Goal: Task Accomplishment & Management: Use online tool/utility

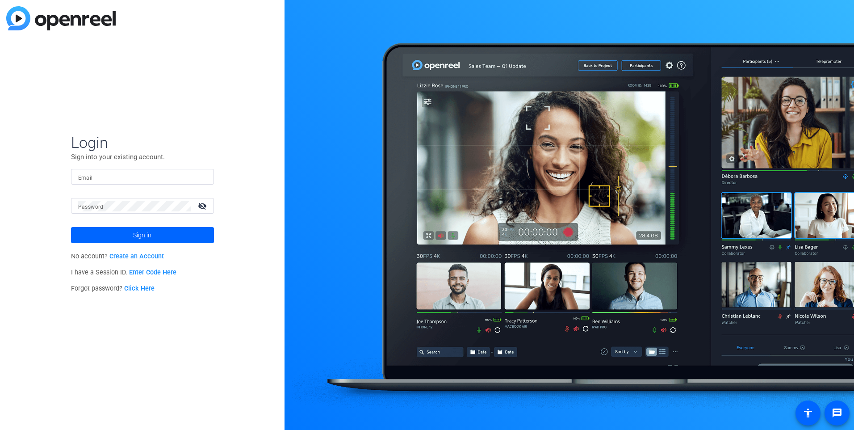
click at [105, 177] on input "Email" at bounding box center [142, 177] width 129 height 11
type input "[PERSON_NAME][EMAIL_ADDRESS][PERSON_NAME][DOMAIN_NAME]"
click at [71, 227] on button "Sign in" at bounding box center [142, 235] width 143 height 16
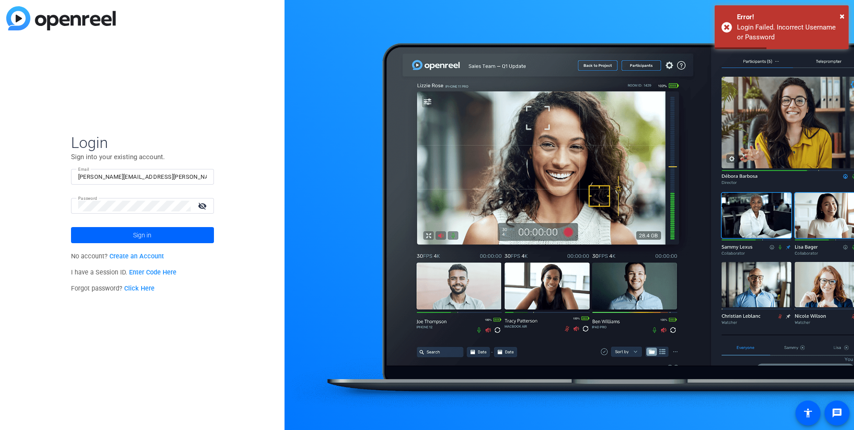
click at [201, 205] on mat-icon "visibility_off" at bounding box center [203, 205] width 21 height 13
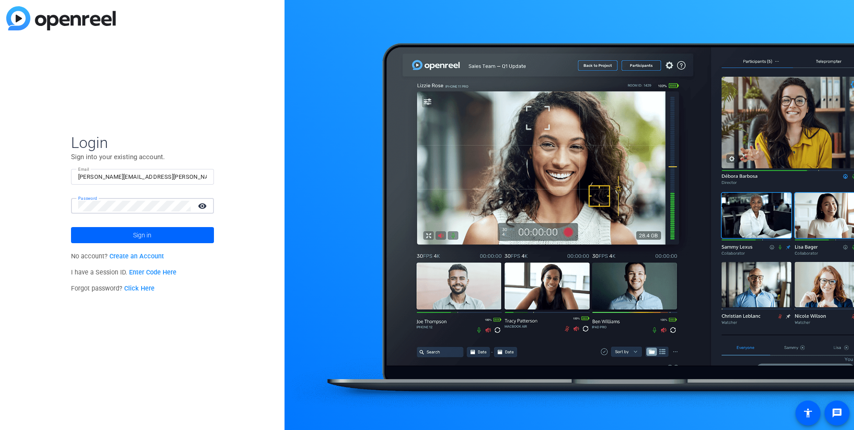
click at [71, 227] on button "Sign in" at bounding box center [142, 235] width 143 height 16
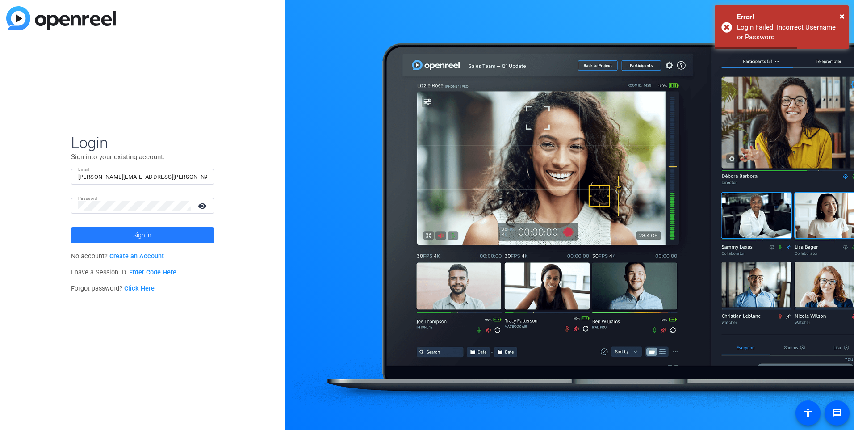
click at [185, 233] on span at bounding box center [142, 234] width 143 height 21
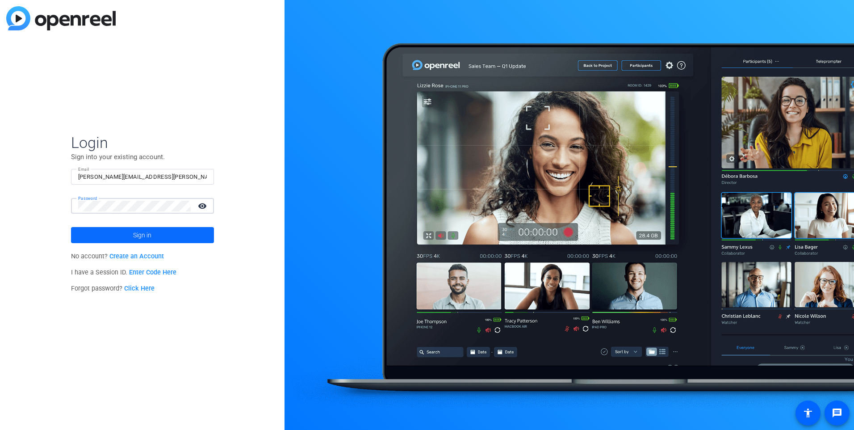
click at [137, 236] on span "Sign in" at bounding box center [142, 235] width 18 height 22
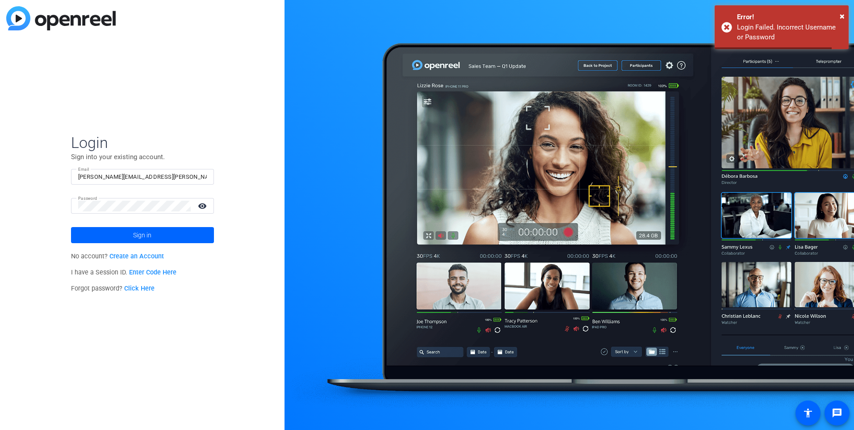
click at [126, 189] on mat-form-field "Email [PERSON_NAME][EMAIL_ADDRESS][PERSON_NAME][DOMAIN_NAME]" at bounding box center [142, 183] width 143 height 29
click at [156, 236] on span at bounding box center [142, 234] width 143 height 21
click at [140, 290] on link "Click Here" at bounding box center [139, 289] width 30 height 8
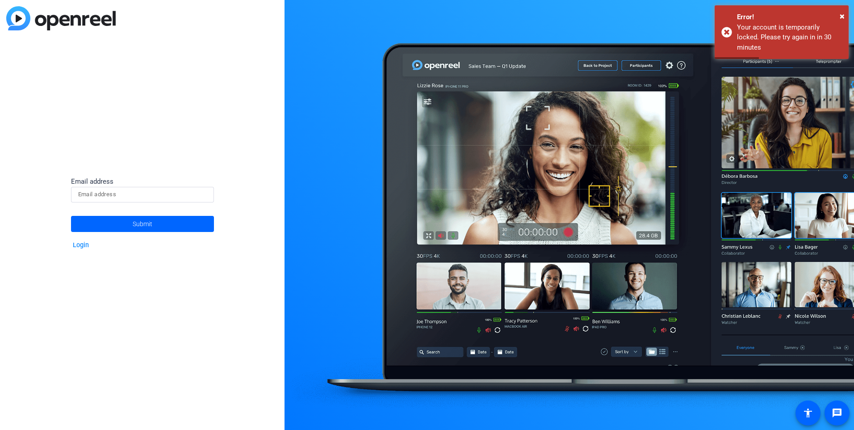
click at [129, 191] on input at bounding box center [142, 194] width 129 height 11
type input "[PERSON_NAME][EMAIL_ADDRESS][PERSON_NAME][DOMAIN_NAME]"
click at [139, 224] on span "Submit" at bounding box center [143, 224] width 20 height 22
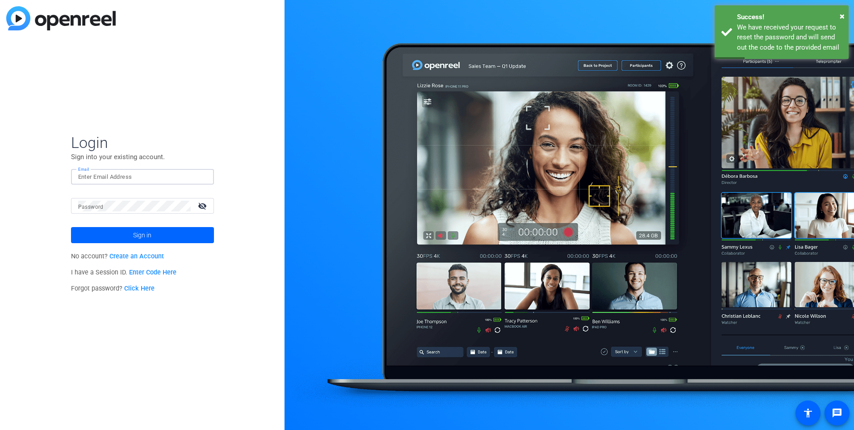
click at [136, 177] on input "Email" at bounding box center [142, 177] width 129 height 11
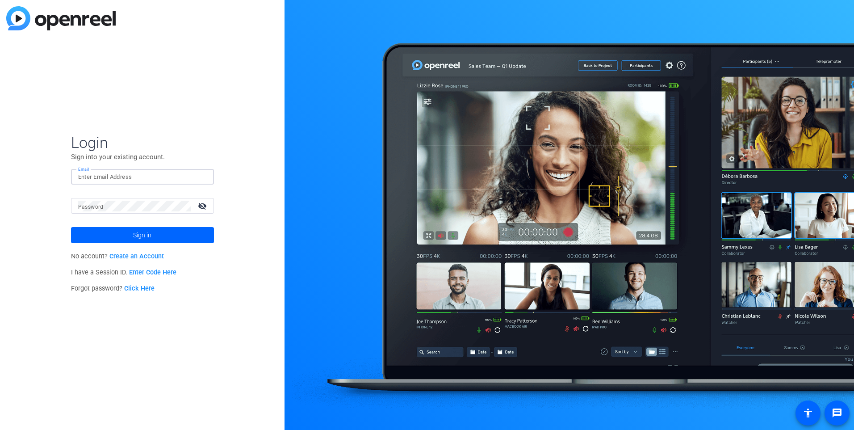
type input "[PERSON_NAME][EMAIL_ADDRESS][PERSON_NAME][DOMAIN_NAME]"
click at [67, 211] on div "Login Sign into your existing account. Email [PERSON_NAME][EMAIL_ADDRESS][PERSO…" at bounding box center [142, 215] width 285 height 430
click at [181, 236] on span at bounding box center [142, 234] width 143 height 21
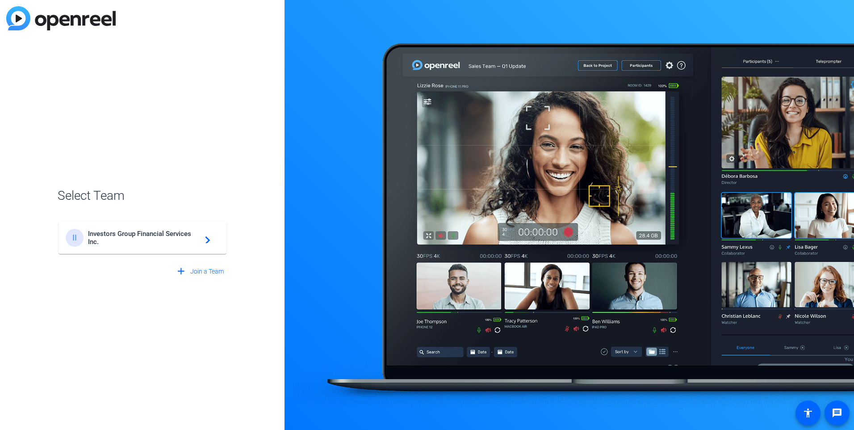
click at [181, 236] on span "Investors Group Financial Services Inc." at bounding box center [144, 238] width 112 height 16
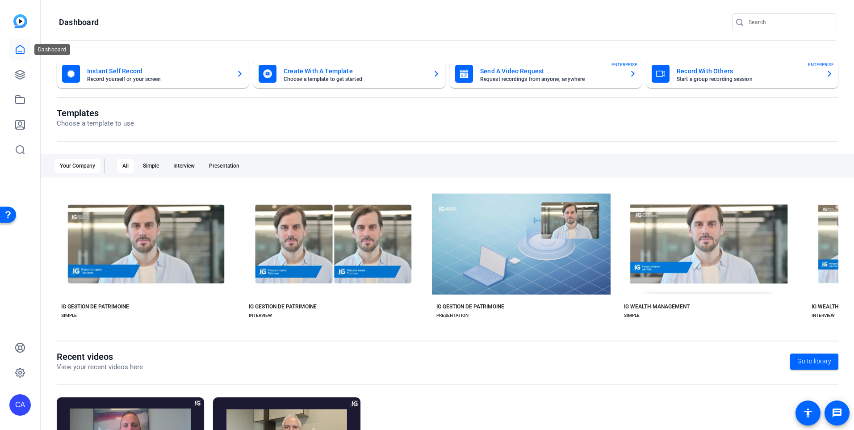
click at [19, 52] on icon at bounding box center [20, 49] width 8 height 8
click at [21, 76] on icon at bounding box center [20, 74] width 9 height 9
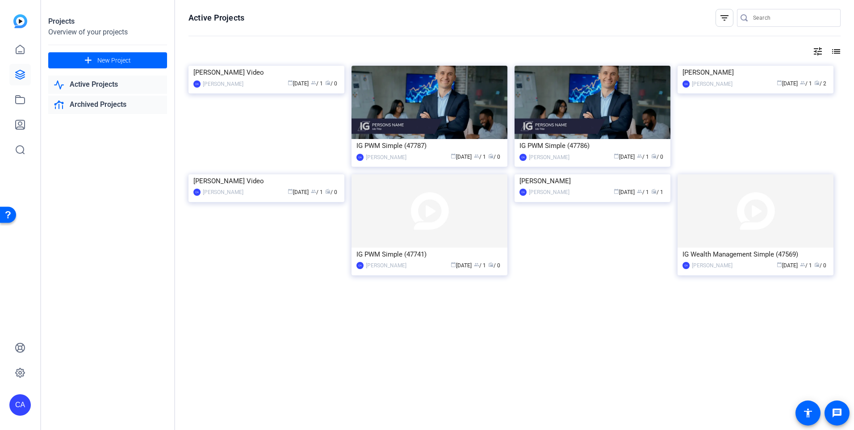
click at [108, 108] on link "Archived Projects" at bounding box center [107, 105] width 119 height 18
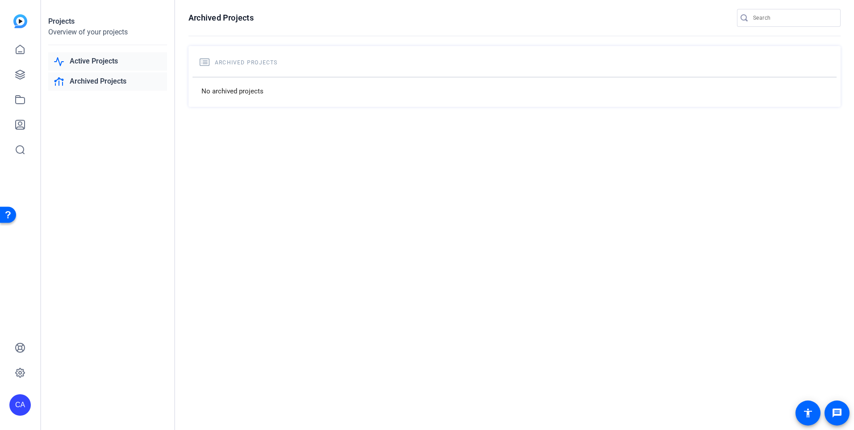
click at [84, 61] on link "Active Projects" at bounding box center [107, 61] width 119 height 18
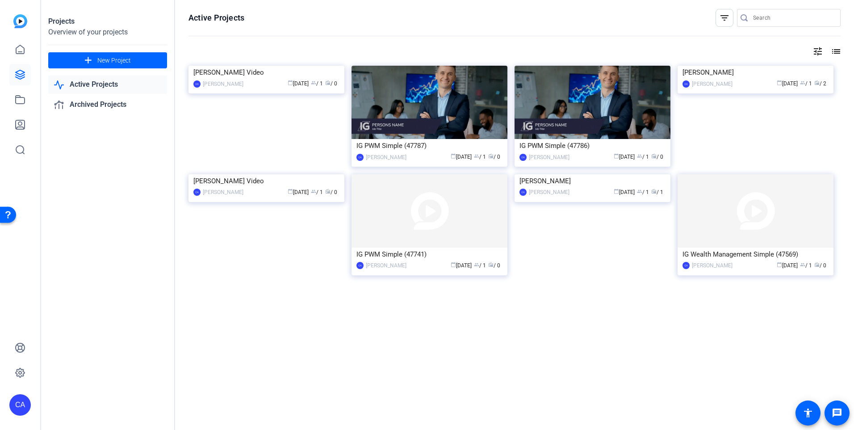
click at [345, 181] on div "[PERSON_NAME] Video CA [PERSON_NAME] calendar_today [DATE] group / 1 radio / 0" at bounding box center [270, 228] width 163 height 109
drag, startPoint x: 325, startPoint y: 181, endPoint x: 295, endPoint y: 203, distance: 37.4
click at [295, 174] on img at bounding box center [267, 174] width 156 height 0
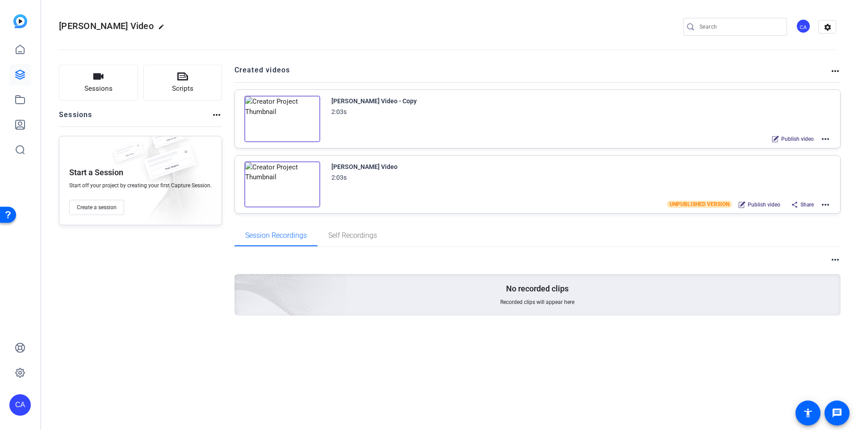
click at [838, 71] on mat-icon "more_horiz" at bounding box center [835, 71] width 11 height 11
click at [838, 71] on div at bounding box center [427, 215] width 854 height 430
click at [825, 139] on mat-icon "more_horiz" at bounding box center [825, 139] width 11 height 11
click at [815, 183] on span "Archive" at bounding box center [793, 183] width 62 height 11
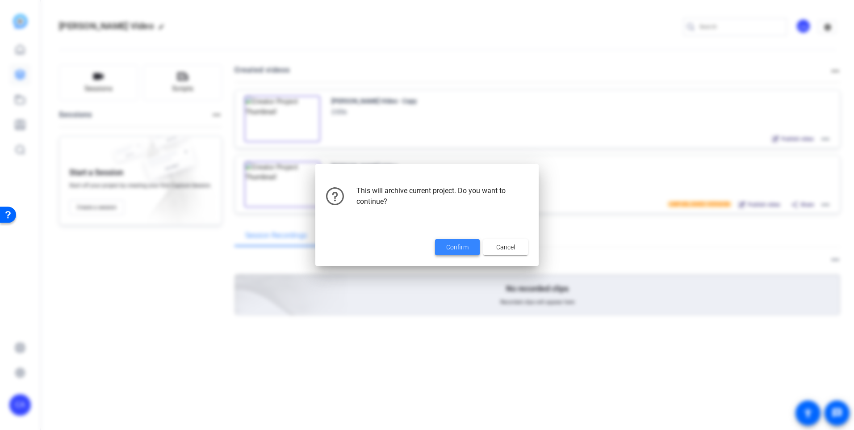
click at [455, 243] on span "Confirm" at bounding box center [457, 247] width 22 height 9
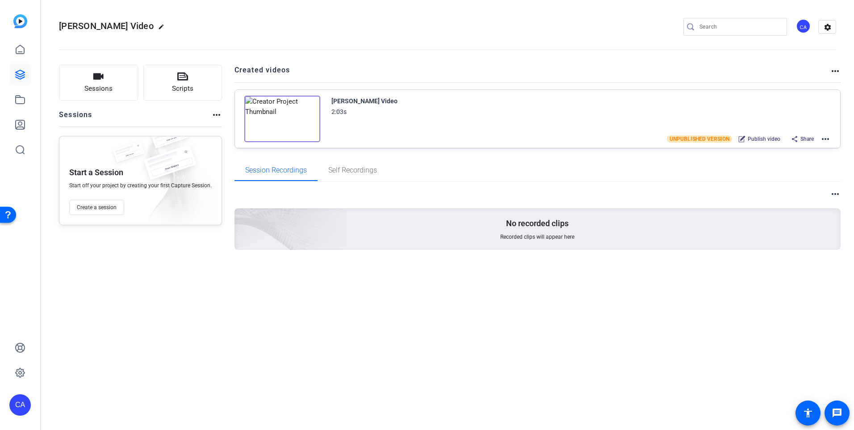
click at [828, 140] on mat-icon "more_horiz" at bounding box center [825, 139] width 11 height 11
click at [779, 190] on span "Archive" at bounding box center [793, 194] width 62 height 11
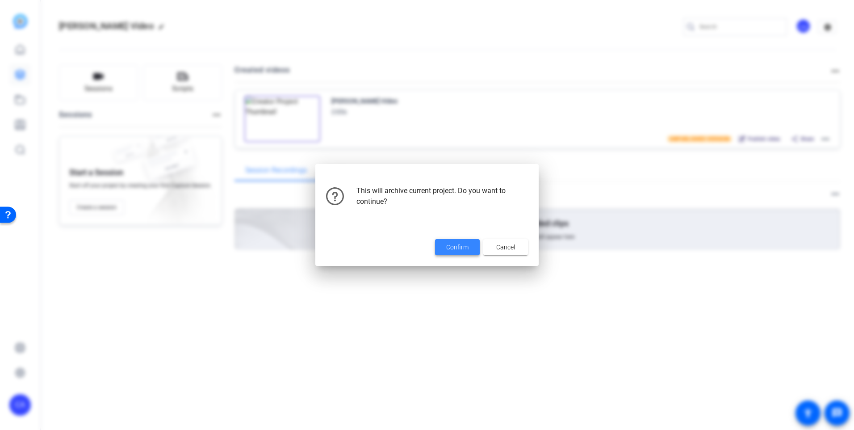
click at [456, 244] on span "Confirm" at bounding box center [457, 247] width 22 height 9
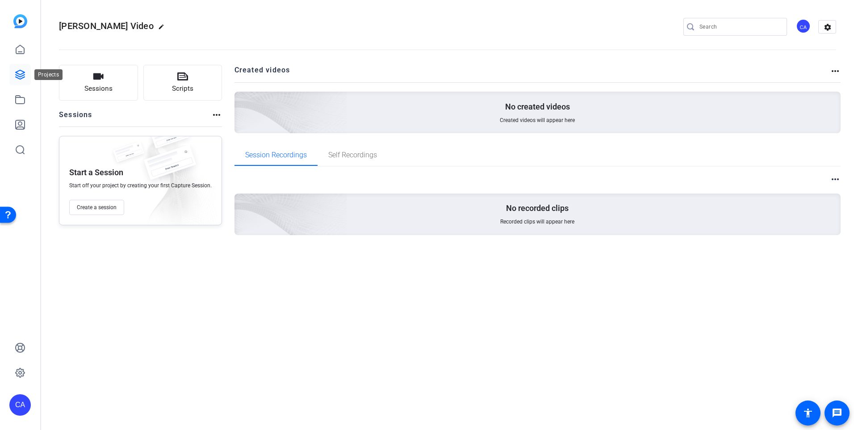
click at [20, 71] on icon at bounding box center [20, 74] width 11 height 11
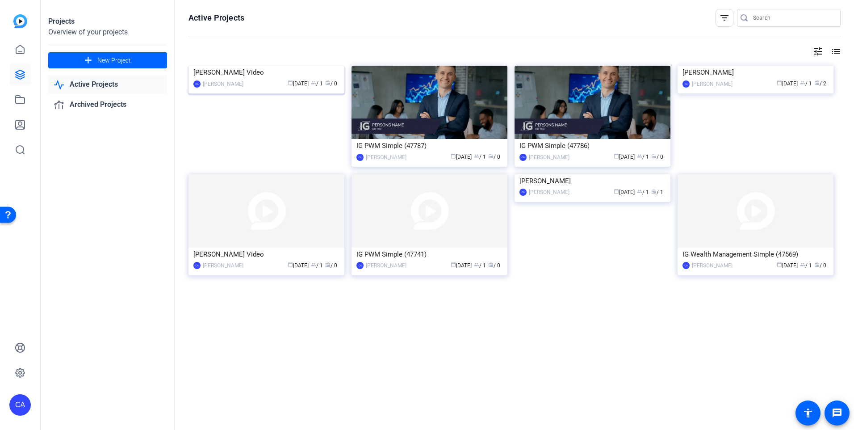
click at [311, 66] on img at bounding box center [267, 66] width 156 height 0
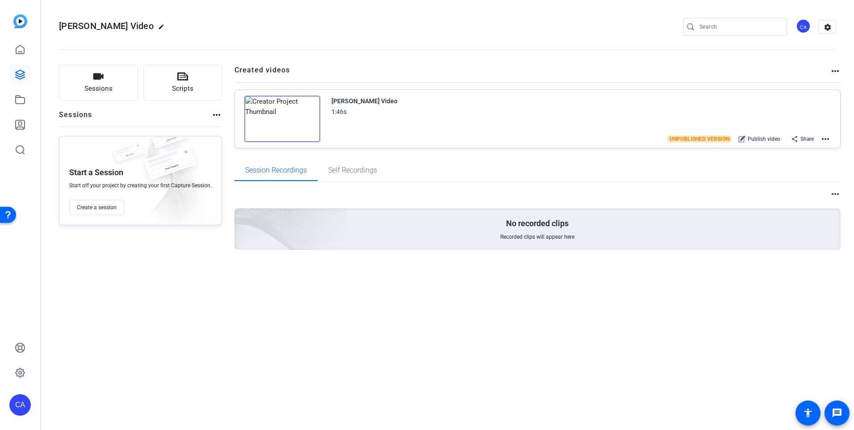
click at [826, 141] on mat-icon "more_horiz" at bounding box center [825, 139] width 11 height 11
click at [786, 192] on span "Archive" at bounding box center [793, 194] width 62 height 11
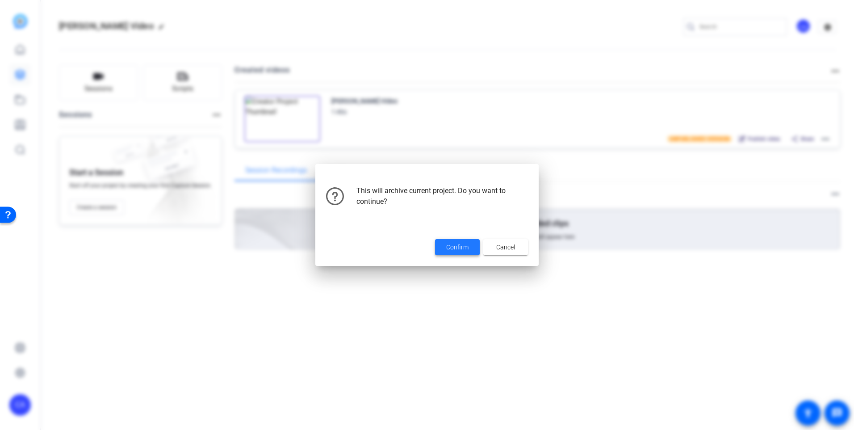
click at [466, 245] on span "Confirm" at bounding box center [457, 247] width 22 height 9
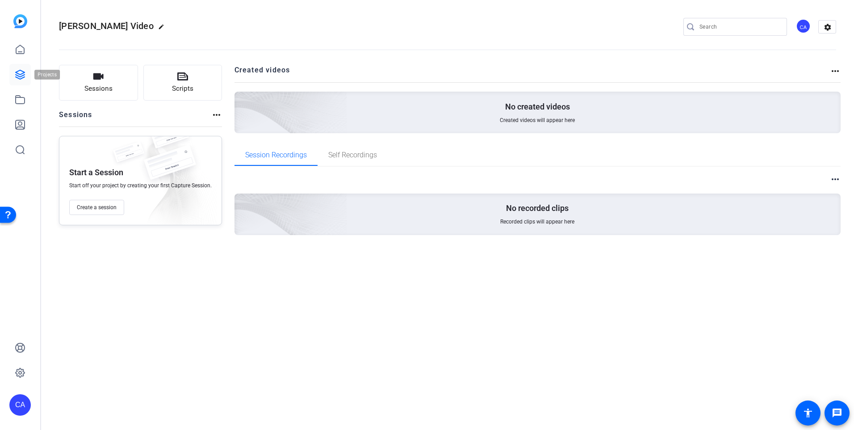
click at [24, 75] on icon at bounding box center [20, 74] width 9 height 9
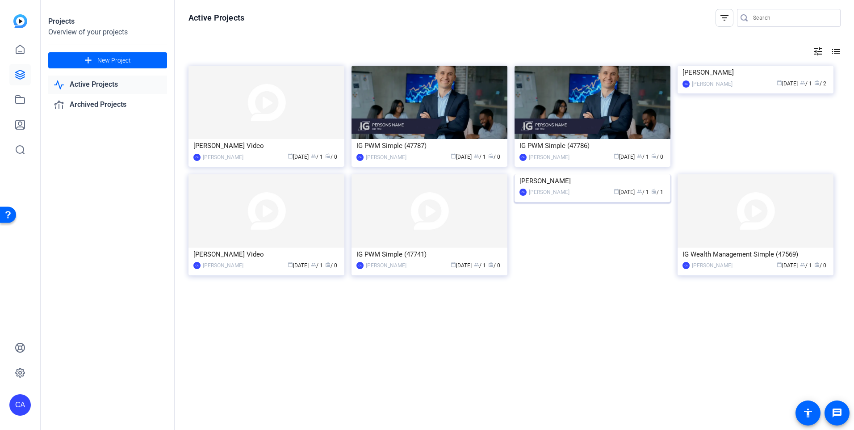
click at [646, 174] on img at bounding box center [593, 174] width 156 height 0
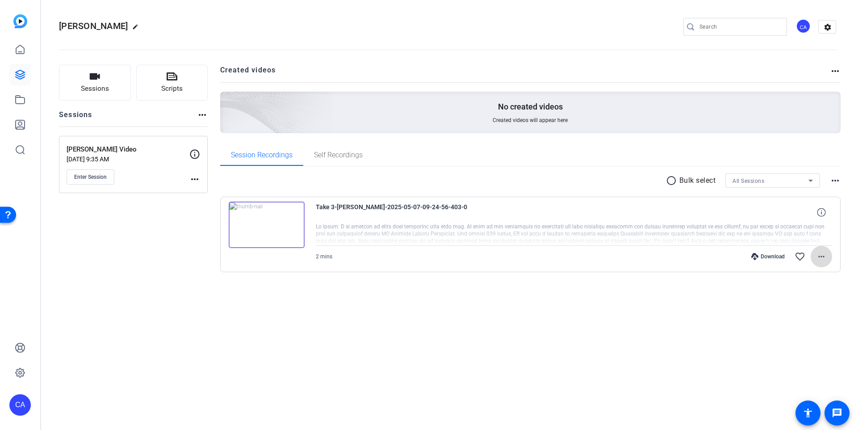
click at [820, 256] on mat-icon "more_horiz" at bounding box center [821, 256] width 11 height 11
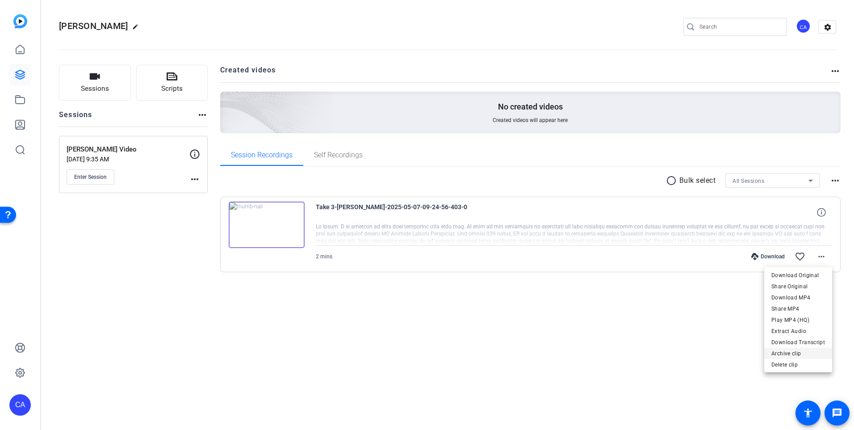
click at [803, 351] on span "Archive clip" at bounding box center [799, 353] width 54 height 11
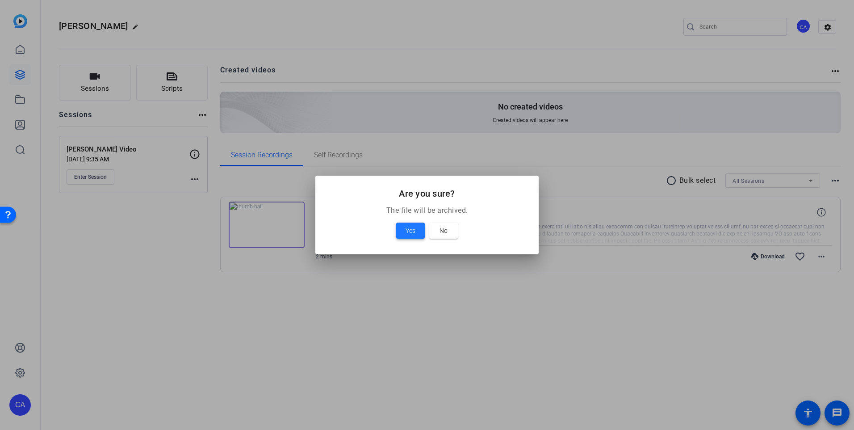
click at [416, 228] on span "Yes" at bounding box center [411, 230] width 10 height 11
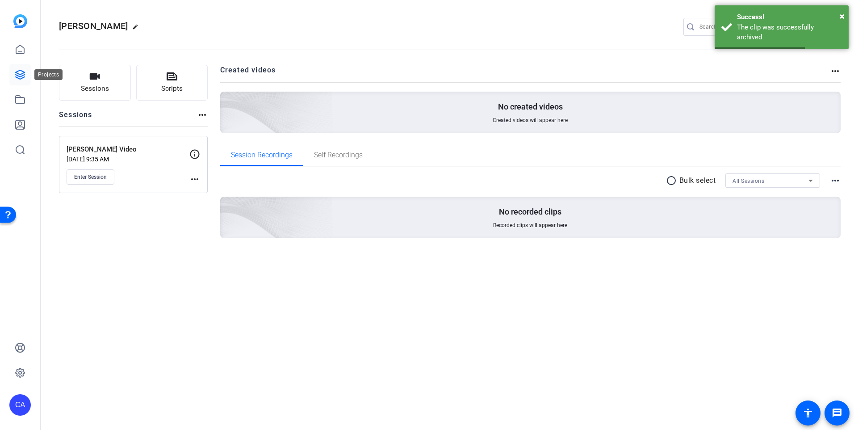
click at [22, 74] on icon at bounding box center [20, 74] width 9 height 9
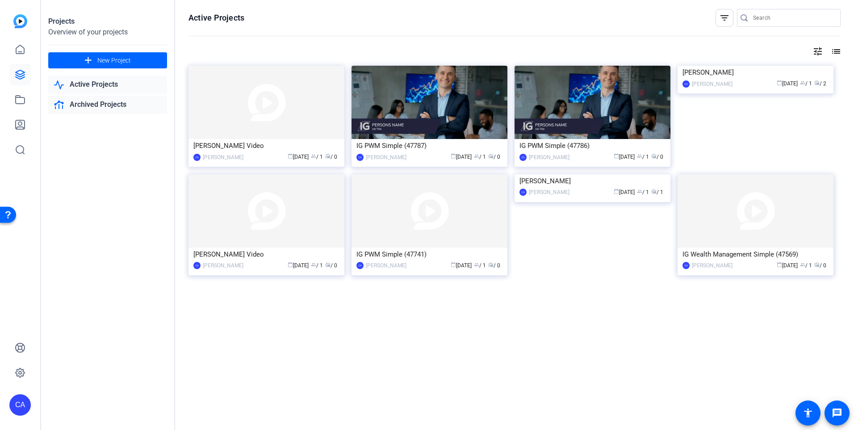
click at [88, 102] on link "Archived Projects" at bounding box center [107, 105] width 119 height 18
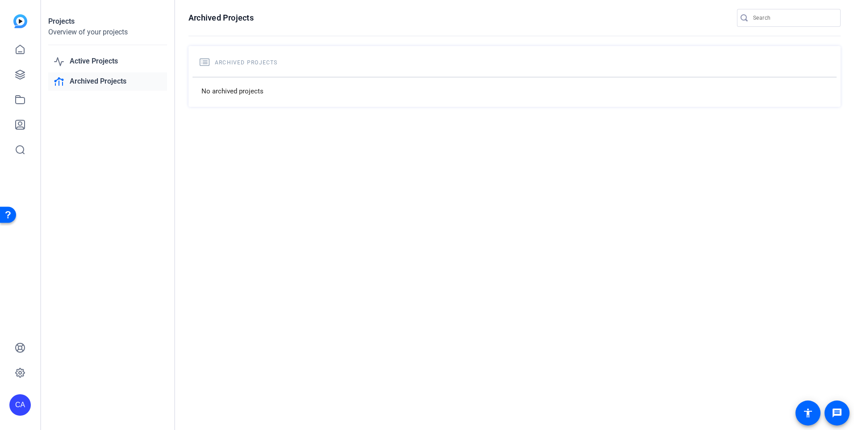
click at [85, 80] on link "Archived Projects" at bounding box center [107, 81] width 119 height 18
click at [88, 63] on link "Active Projects" at bounding box center [107, 61] width 119 height 18
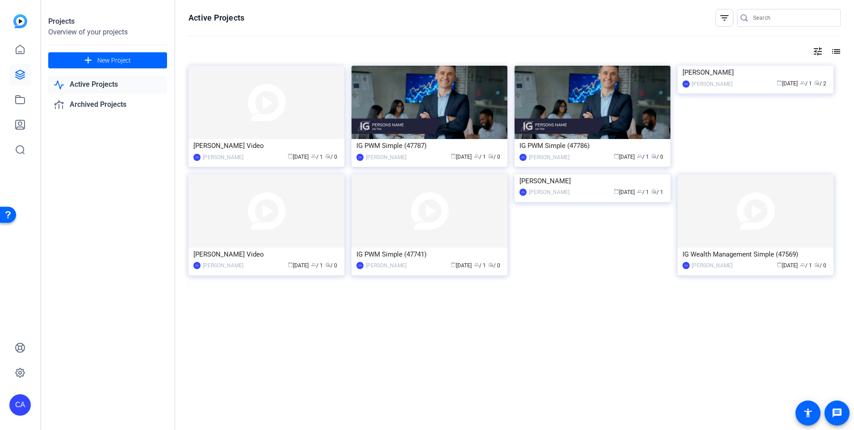
click at [98, 87] on link "Active Projects" at bounding box center [107, 85] width 119 height 18
click at [104, 83] on link "Active Projects" at bounding box center [107, 85] width 119 height 18
drag, startPoint x: 309, startPoint y: 117, endPoint x: 277, endPoint y: 109, distance: 33.1
click at [277, 109] on img at bounding box center [267, 102] width 156 height 73
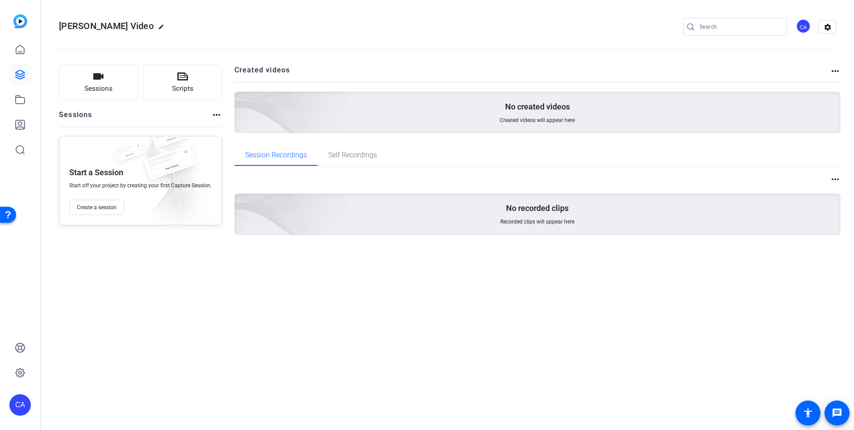
click at [169, 24] on mat-icon "edit" at bounding box center [163, 29] width 11 height 11
click at [152, 29] on span "clear" at bounding box center [152, 26] width 11 height 11
click at [834, 73] on mat-icon "more_horiz" at bounding box center [835, 71] width 11 height 11
click at [836, 71] on div at bounding box center [427, 215] width 854 height 430
click at [382, 300] on div "[PERSON_NAME] Video edit CA settings Sessions Scripts Sessions more_horiz Start…" at bounding box center [447, 215] width 813 height 430
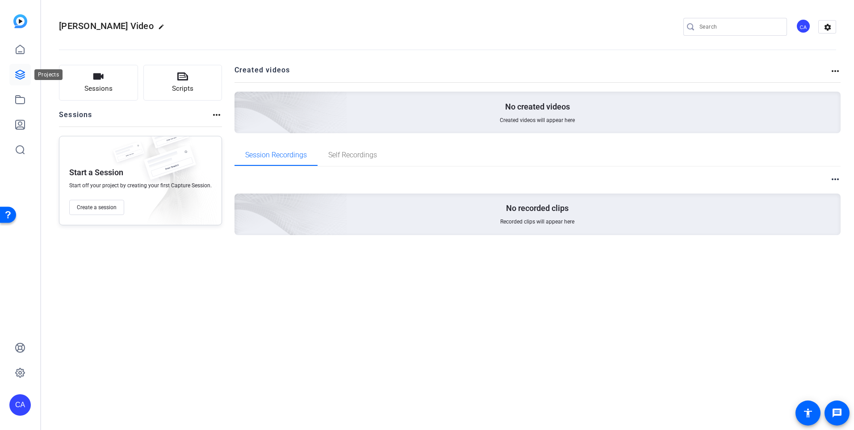
click at [22, 74] on icon at bounding box center [20, 74] width 9 height 9
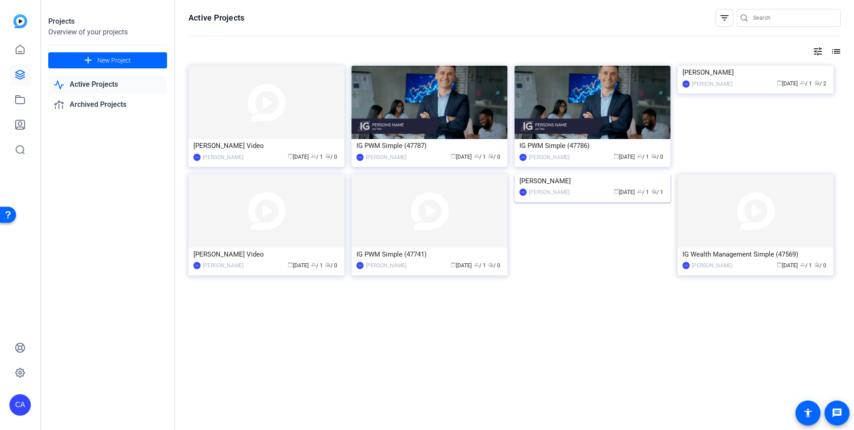
click at [623, 174] on img at bounding box center [593, 174] width 156 height 0
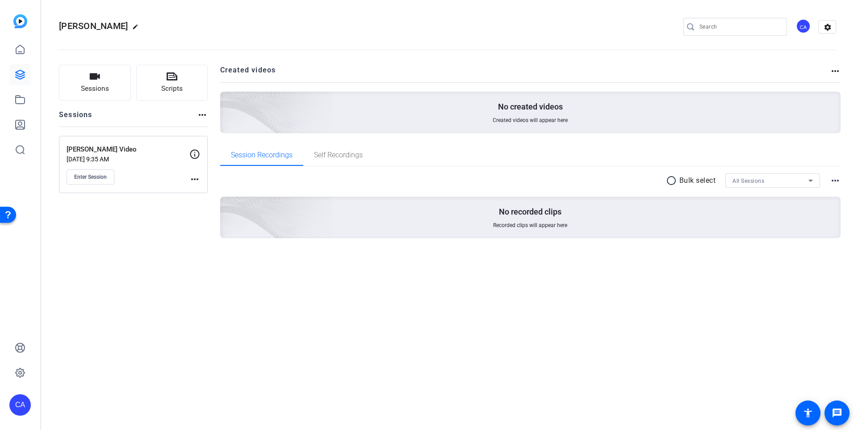
click at [194, 179] on mat-icon "more_horiz" at bounding box center [194, 179] width 11 height 11
click at [215, 202] on span "Archive Session" at bounding box center [217, 203] width 41 height 11
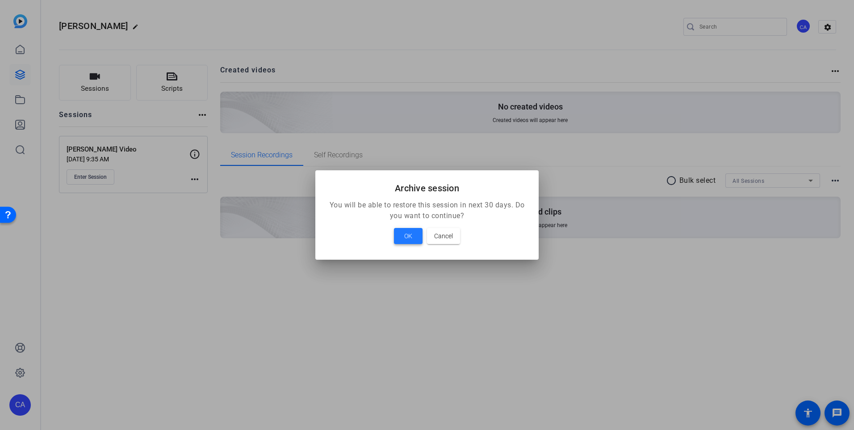
click at [415, 240] on span at bounding box center [408, 235] width 29 height 21
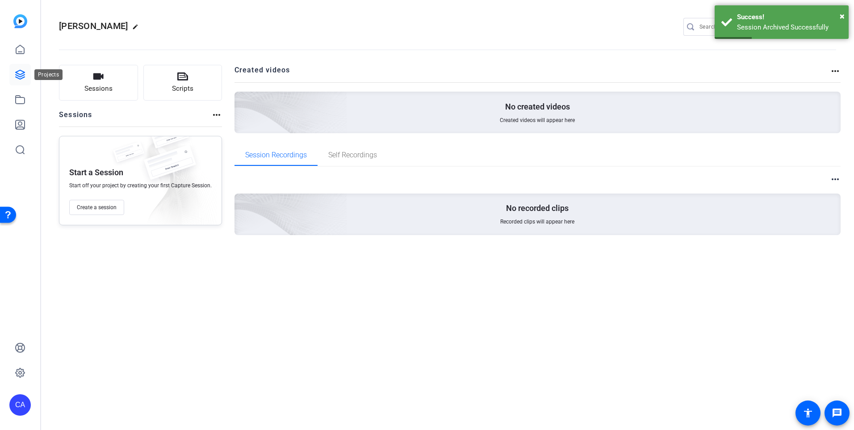
click at [21, 73] on icon at bounding box center [20, 74] width 11 height 11
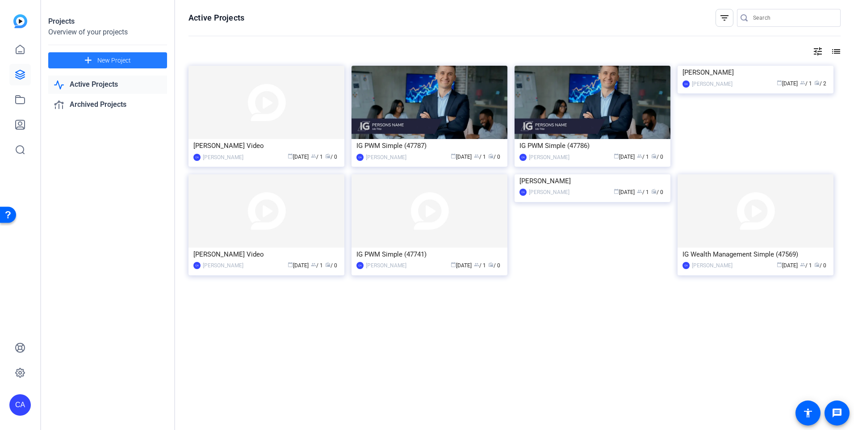
click at [128, 58] on span "New Project" at bounding box center [114, 60] width 34 height 9
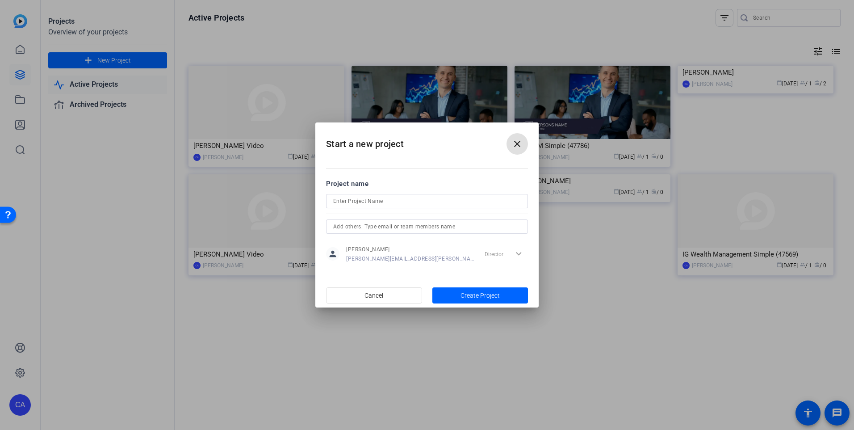
click at [421, 201] on input at bounding box center [427, 201] width 188 height 11
click at [421, 198] on input at bounding box center [427, 201] width 188 height 11
click at [516, 145] on button "close" at bounding box center [517, 143] width 21 height 21
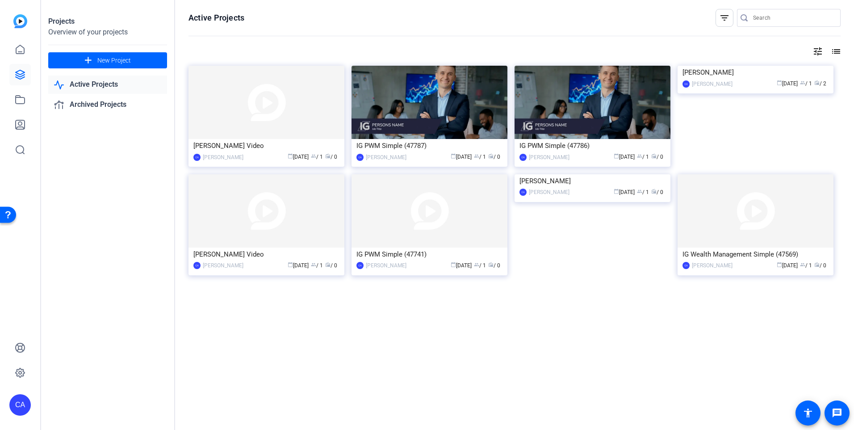
click at [656, 350] on div "Active Projects filter_list tune list [PERSON_NAME] Video CA [PERSON_NAME] cale…" at bounding box center [514, 215] width 679 height 430
click at [141, 52] on span at bounding box center [107, 60] width 119 height 21
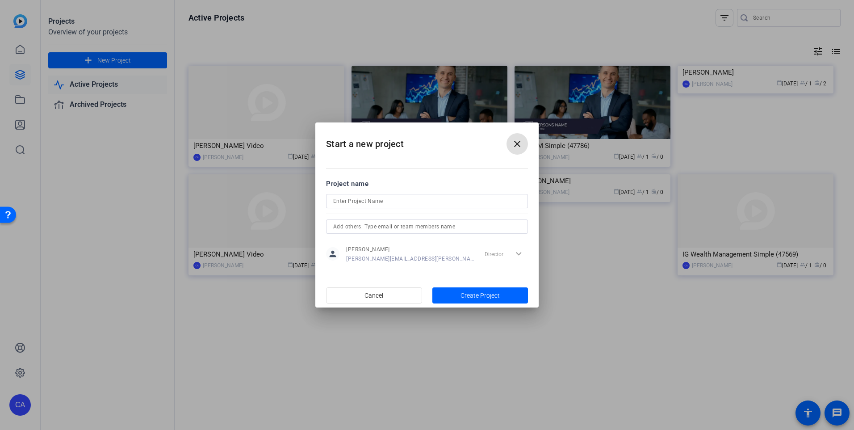
click at [430, 205] on input at bounding box center [427, 201] width 188 height 11
type input "Oakville [GEOGRAPHIC_DATA] Video"
click at [519, 252] on div "Director expand_more" at bounding box center [504, 254] width 47 height 16
click at [500, 294] on span "Create Project" at bounding box center [480, 295] width 39 height 9
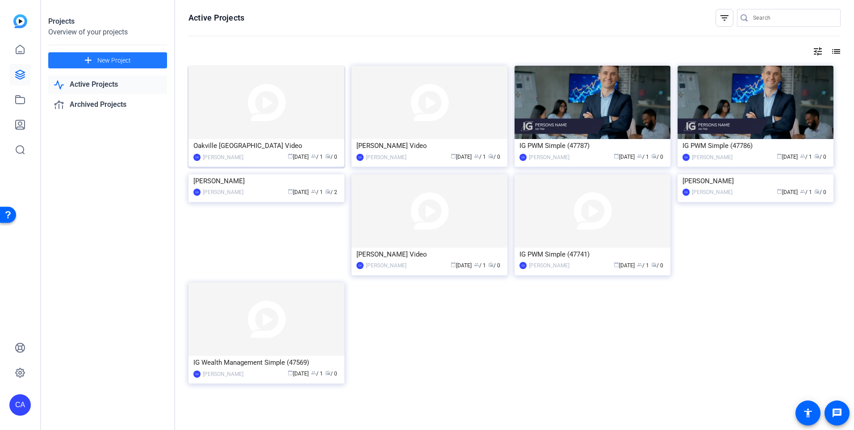
click at [309, 105] on img at bounding box center [267, 102] width 156 height 73
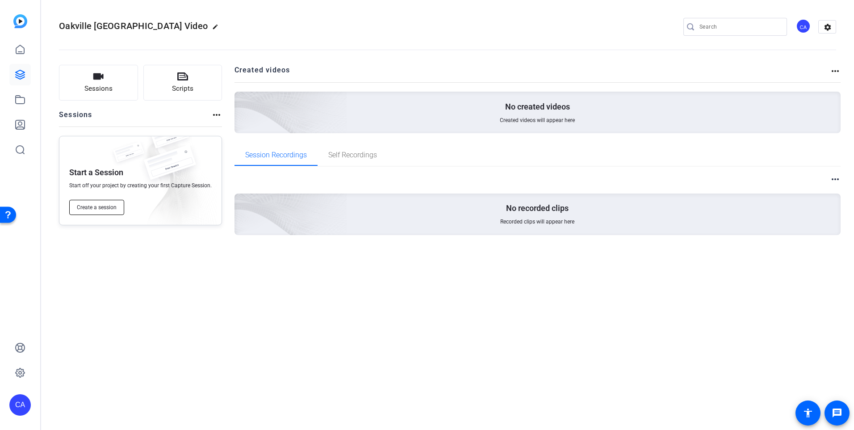
click at [106, 210] on span "Create a session" at bounding box center [97, 207] width 40 height 7
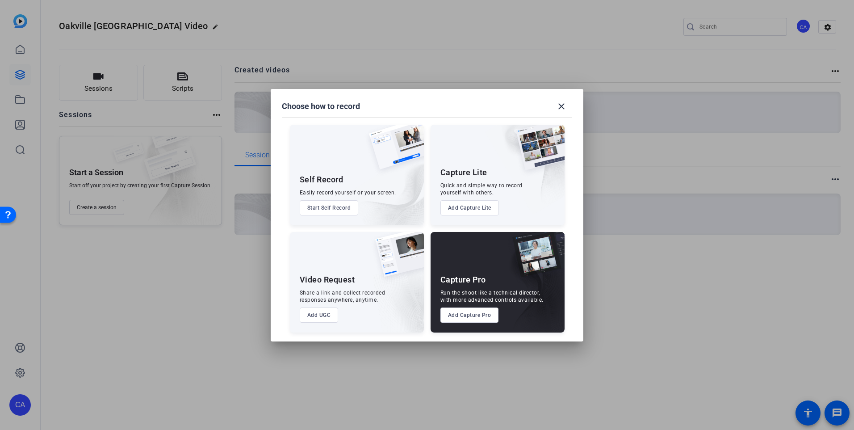
click at [473, 317] on button "Add Capture Pro" at bounding box center [470, 314] width 59 height 15
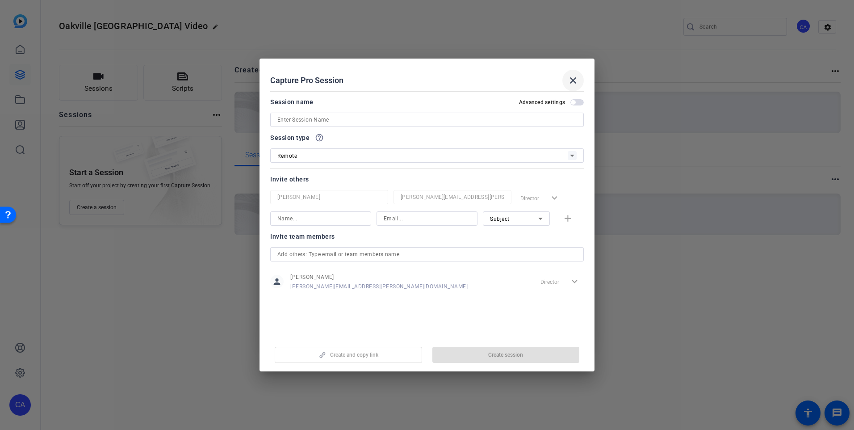
click at [578, 79] on mat-icon "close" at bounding box center [573, 80] width 11 height 11
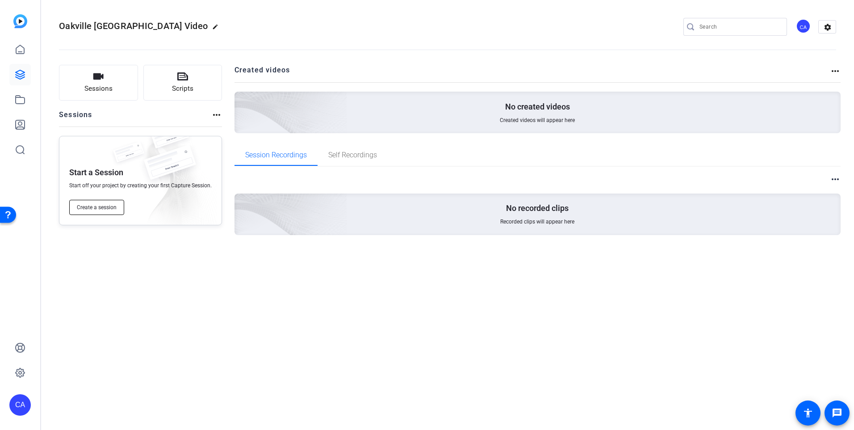
click at [113, 209] on span "Create a session" at bounding box center [97, 207] width 40 height 7
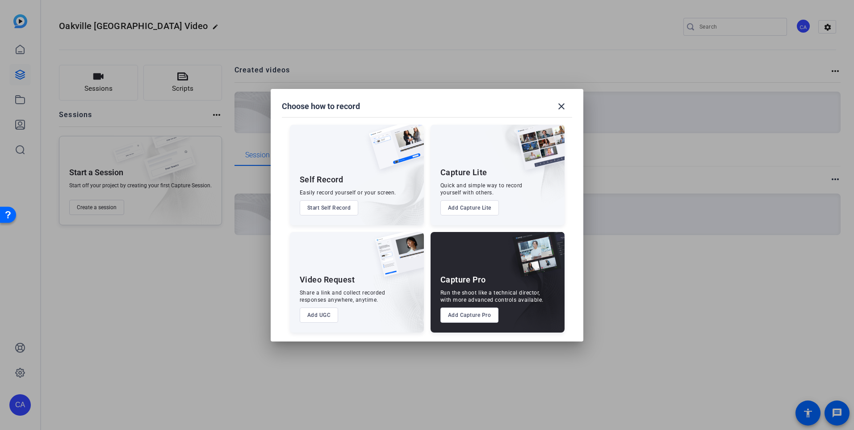
click at [487, 210] on button "Add Capture Lite" at bounding box center [470, 207] width 59 height 15
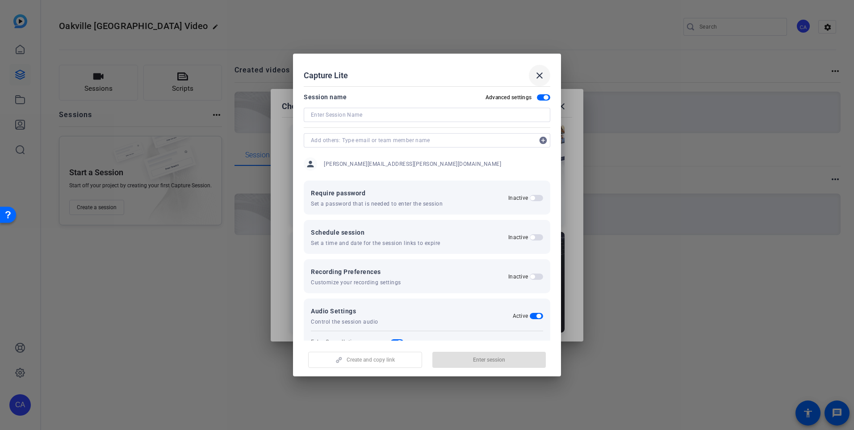
click at [544, 76] on mat-icon "close" at bounding box center [539, 75] width 11 height 11
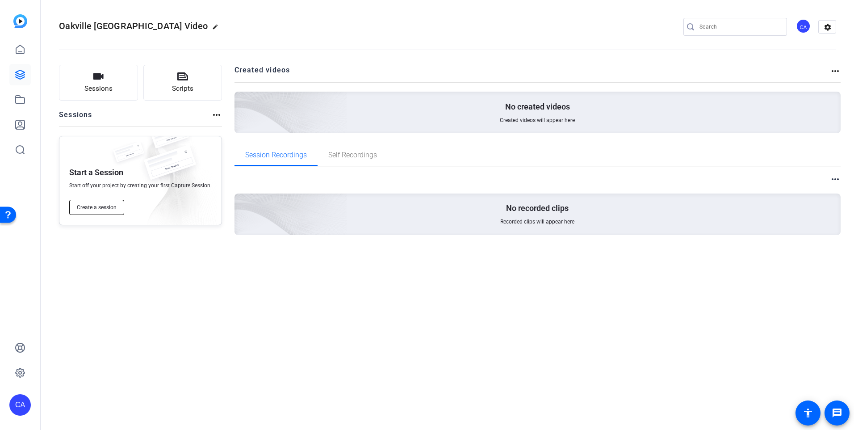
click at [95, 209] on span "Create a session" at bounding box center [97, 207] width 40 height 7
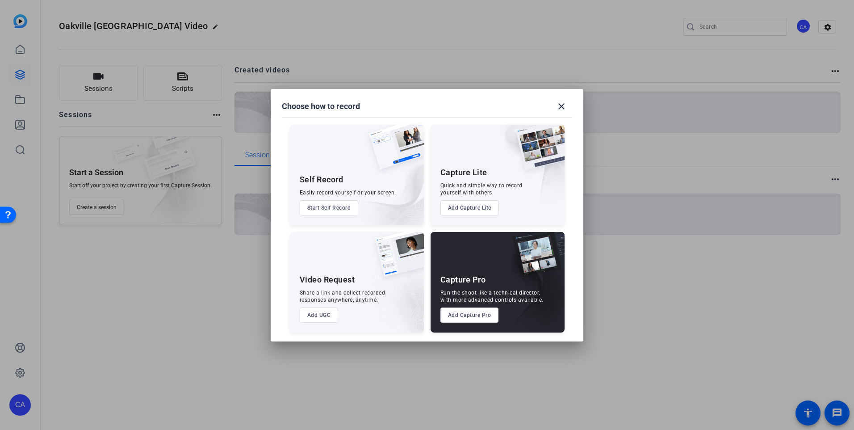
click at [455, 307] on div "Capture Pro Run the shoot like a technical director, with more advanced control…" at bounding box center [498, 282] width 134 height 101
click at [457, 312] on button "Add Capture Pro" at bounding box center [470, 314] width 59 height 15
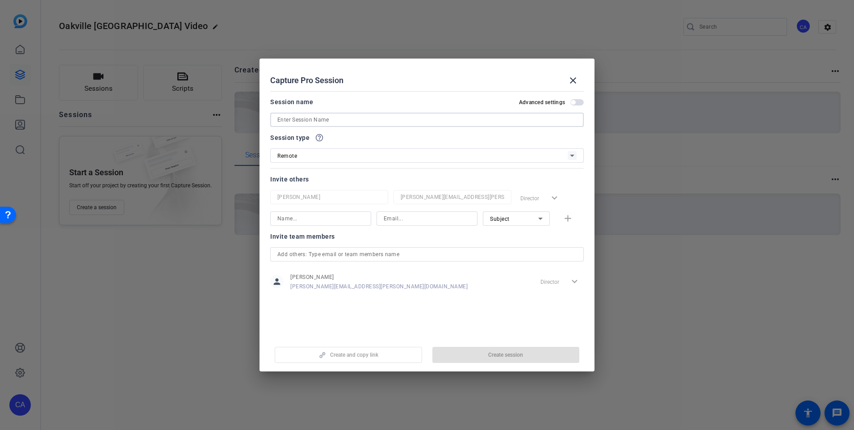
click at [361, 120] on input at bounding box center [426, 119] width 299 height 11
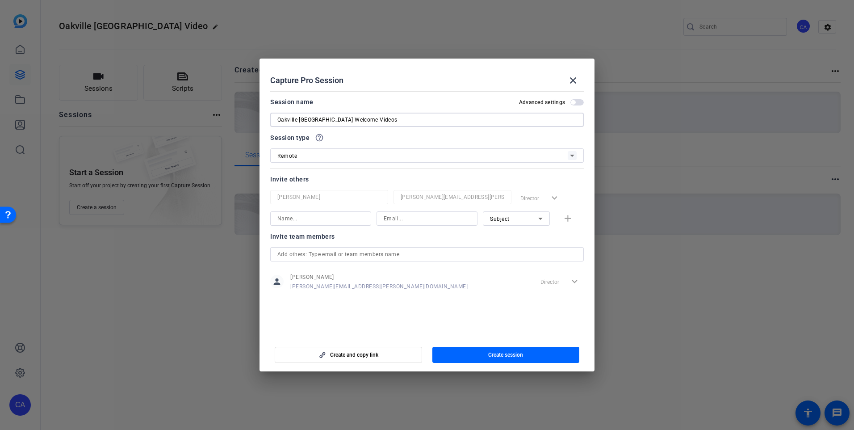
type input "Oakville [GEOGRAPHIC_DATA] Welcome Videos"
click at [573, 153] on icon at bounding box center [572, 155] width 11 height 11
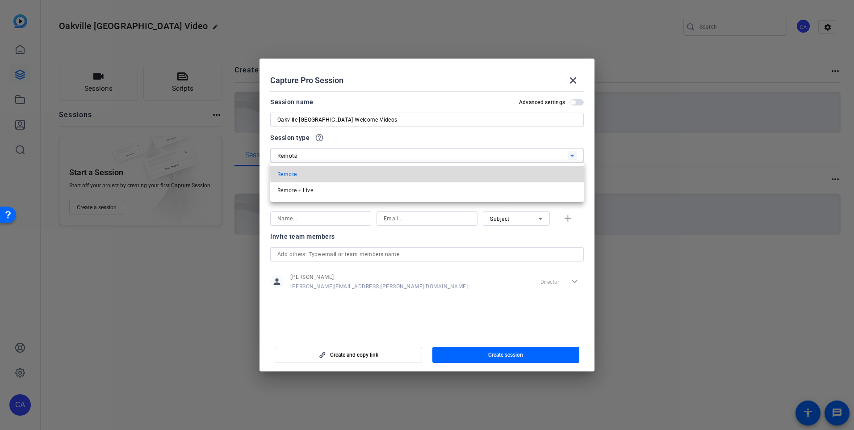
click at [564, 171] on mat-option "Remote" at bounding box center [427, 174] width 314 height 16
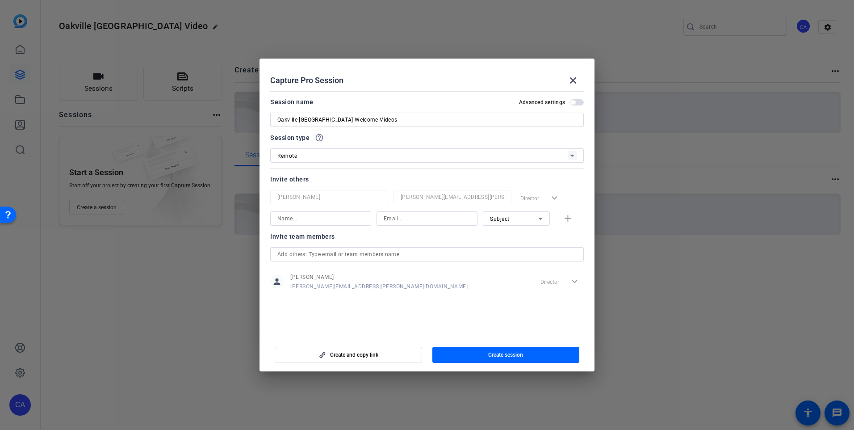
click at [420, 286] on div "person [PERSON_NAME] [PERSON_NAME][EMAIL_ADDRESS][PERSON_NAME][DOMAIN_NAME] Dir…" at bounding box center [427, 281] width 314 height 22
click at [424, 302] on mat-dialog-content "Session name Advanced settings Oakville [GEOGRAPHIC_DATA] Welcome Videos Sessio…" at bounding box center [427, 212] width 335 height 248
click at [576, 104] on span "button" at bounding box center [577, 102] width 13 height 6
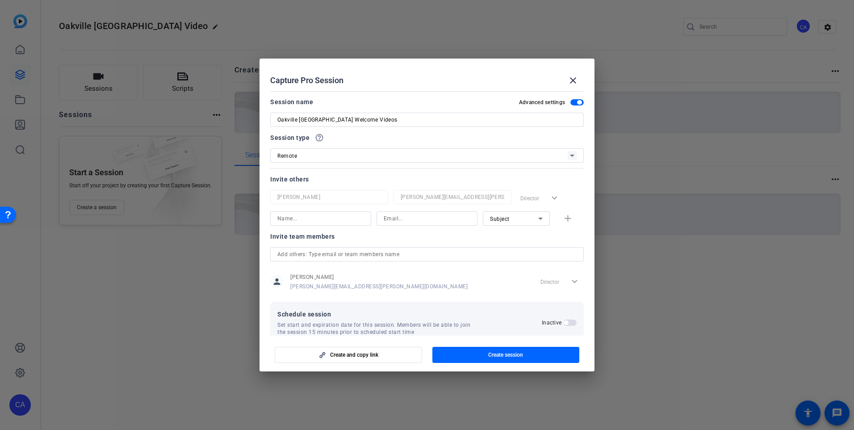
click at [571, 102] on span "button" at bounding box center [577, 102] width 13 height 6
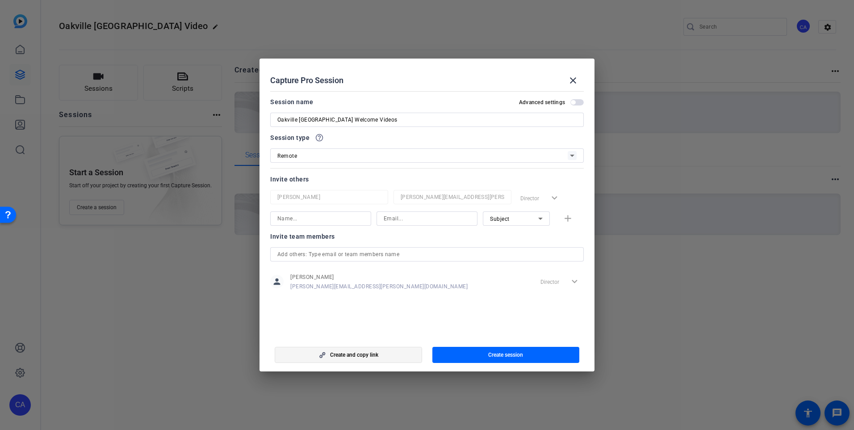
click at [381, 353] on span "button" at bounding box center [348, 354] width 147 height 21
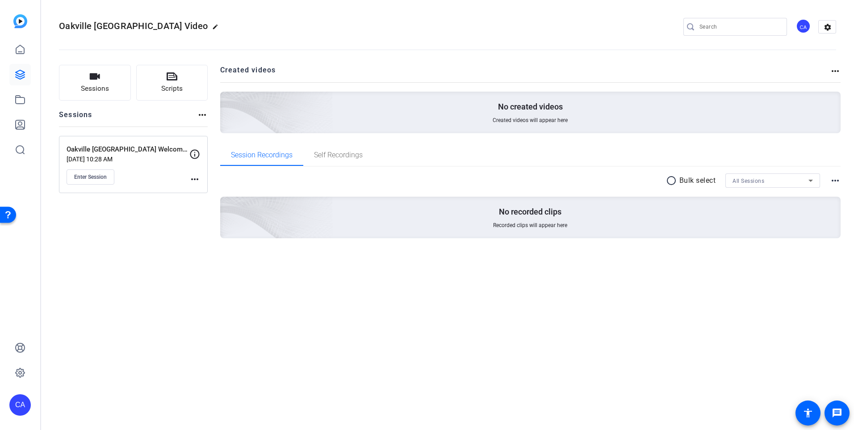
click at [134, 147] on p "Oakville [GEOGRAPHIC_DATA] Welcome Videos" at bounding box center [128, 149] width 123 height 10
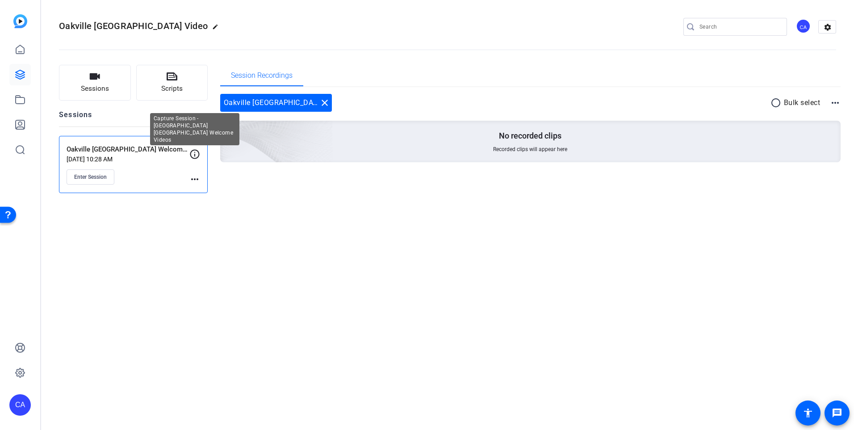
click at [195, 152] on icon at bounding box center [194, 153] width 9 height 9
click at [195, 178] on mat-icon "more_horiz" at bounding box center [194, 179] width 11 height 11
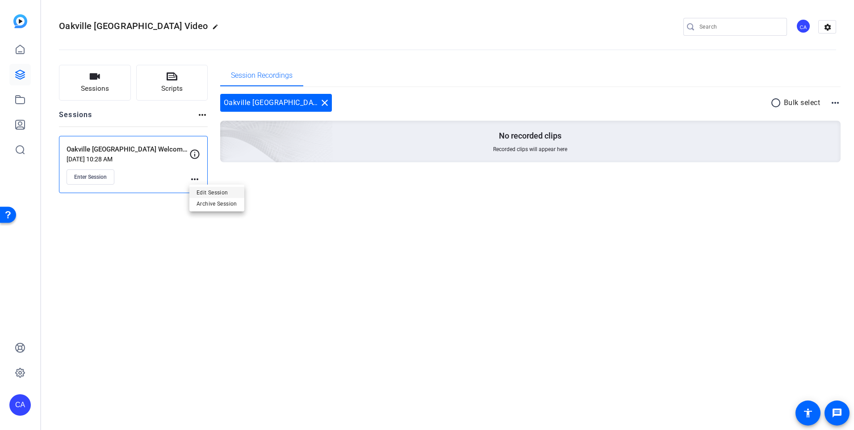
click at [208, 191] on span "Edit Session" at bounding box center [217, 192] width 41 height 11
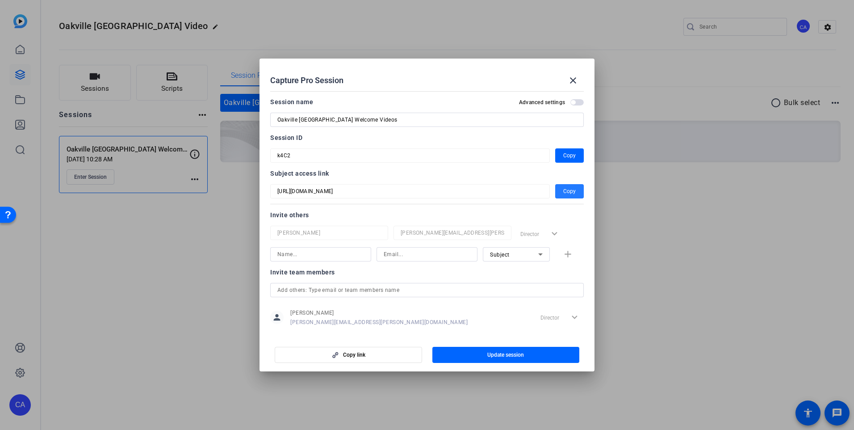
click at [568, 190] on span "Copy" at bounding box center [569, 191] width 13 height 11
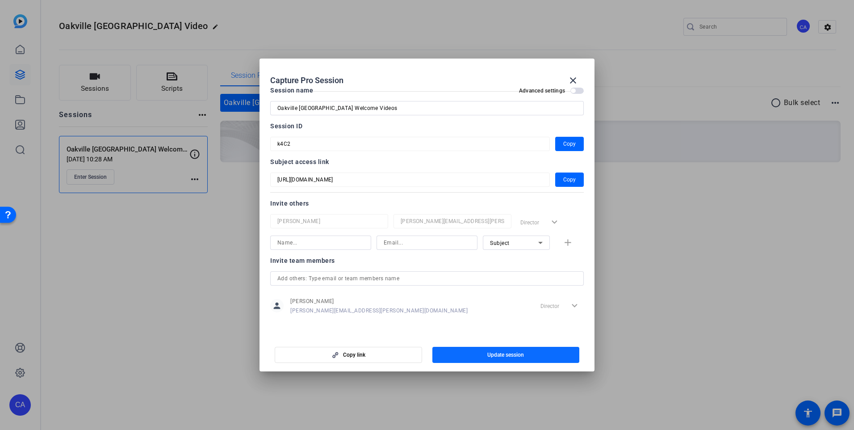
click at [527, 350] on span "button" at bounding box center [506, 354] width 147 height 21
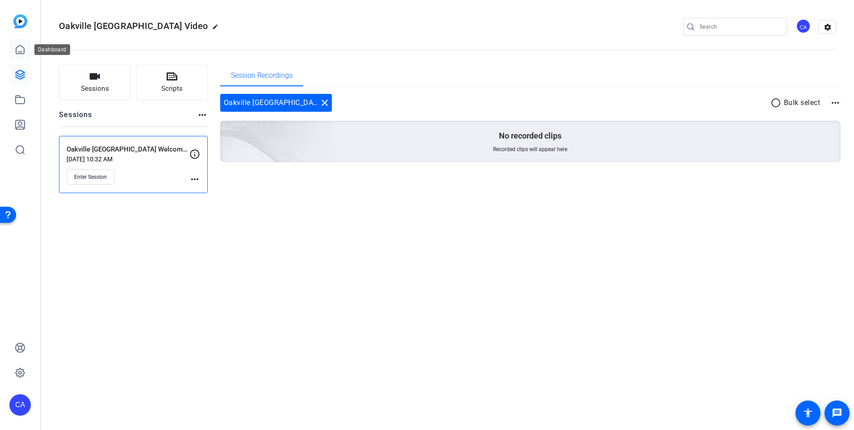
click at [19, 49] on icon at bounding box center [20, 49] width 11 height 11
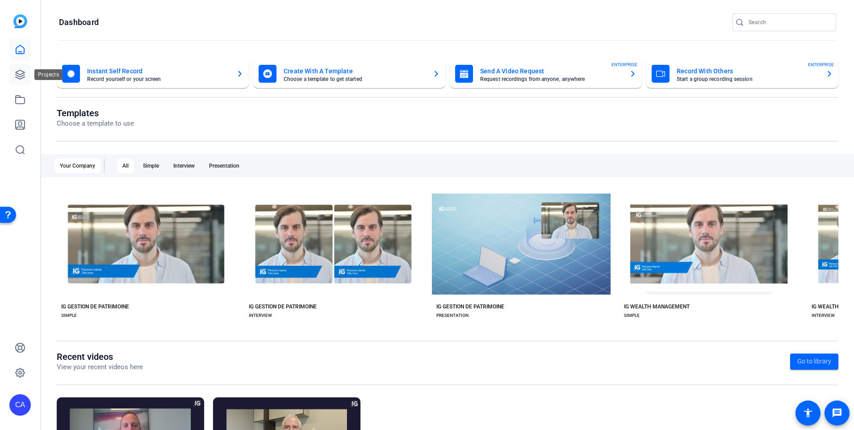
click at [18, 76] on icon at bounding box center [20, 74] width 9 height 9
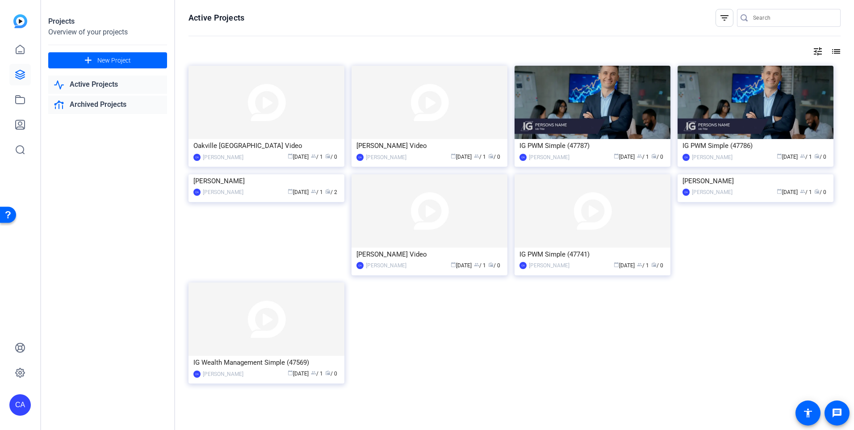
click at [89, 106] on link "Archived Projects" at bounding box center [107, 105] width 119 height 18
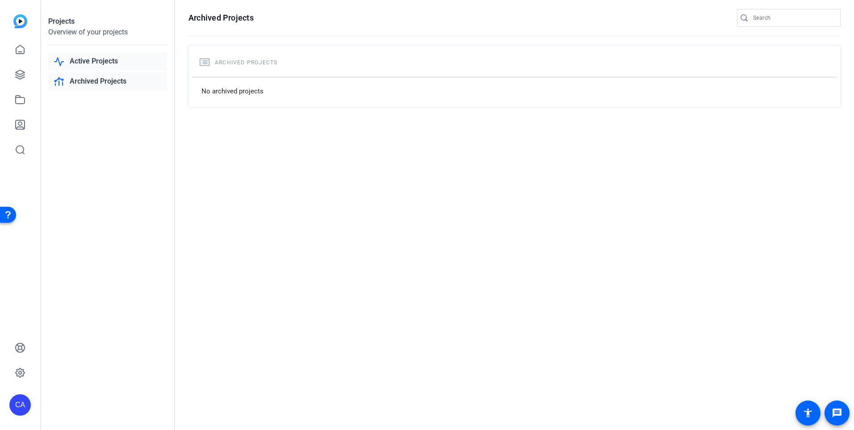
click at [90, 64] on link "Active Projects" at bounding box center [107, 61] width 119 height 18
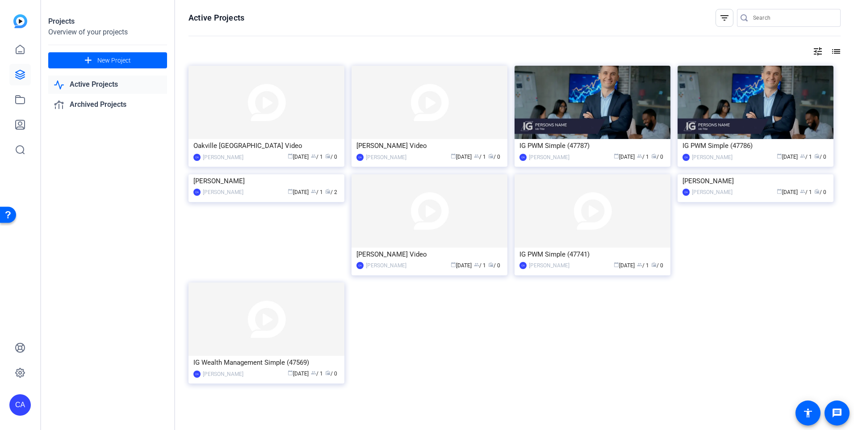
click at [483, 370] on div "Oakville Cornwall_Welcome Video CA [PERSON_NAME] calendar_today [DATE] group / …" at bounding box center [515, 234] width 652 height 337
click at [251, 97] on img at bounding box center [267, 102] width 156 height 73
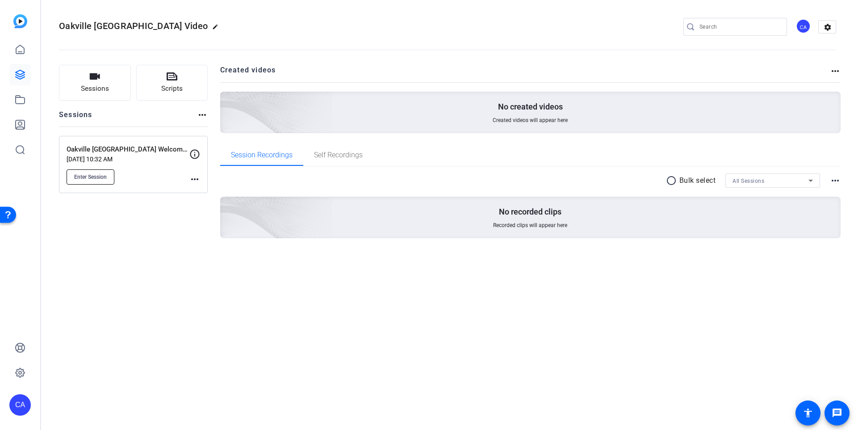
click at [94, 176] on span "Enter Session" at bounding box center [90, 176] width 33 height 7
click at [271, 327] on div "Oakville [GEOGRAPHIC_DATA] Video edit CA settings Sessions Scripts Sessions mor…" at bounding box center [447, 215] width 813 height 430
click at [416, 329] on div "Oakville [GEOGRAPHIC_DATA] Video edit CA settings Sessions Scripts Sessions mor…" at bounding box center [447, 215] width 813 height 430
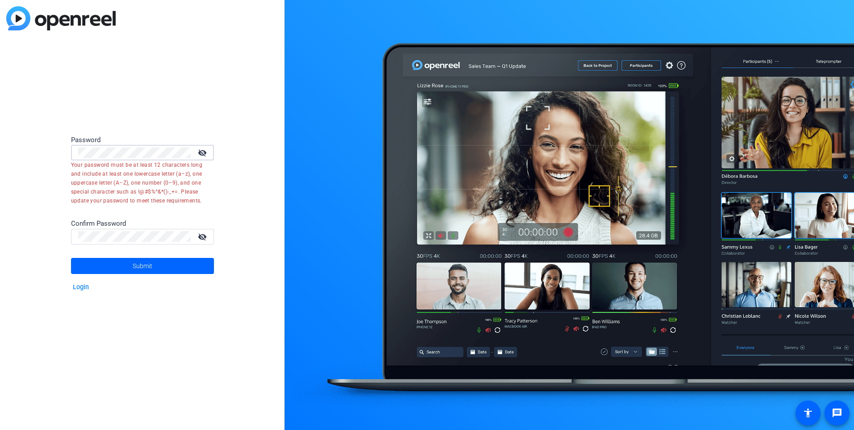
click at [67, 158] on div "Password visibility_off Your password must be at least 12 characters long and i…" at bounding box center [142, 215] width 285 height 430
click at [62, 148] on div "Password visibility_off Your password must be at least 12 characters long and i…" at bounding box center [142, 215] width 285 height 430
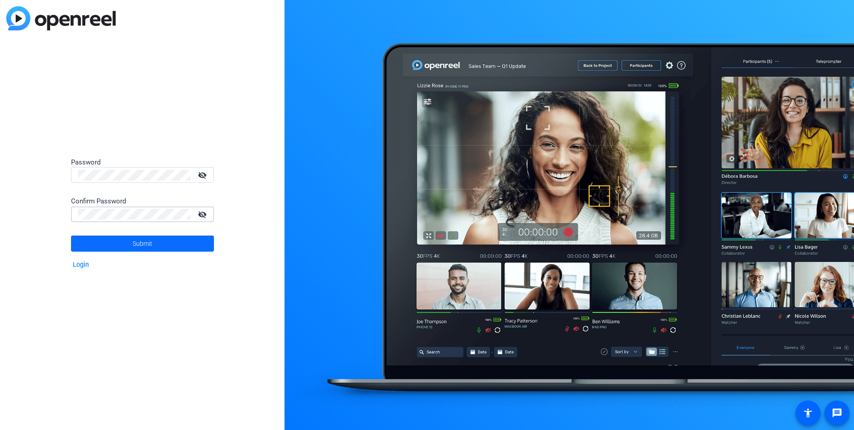
click at [147, 241] on span "Submit" at bounding box center [143, 243] width 20 height 22
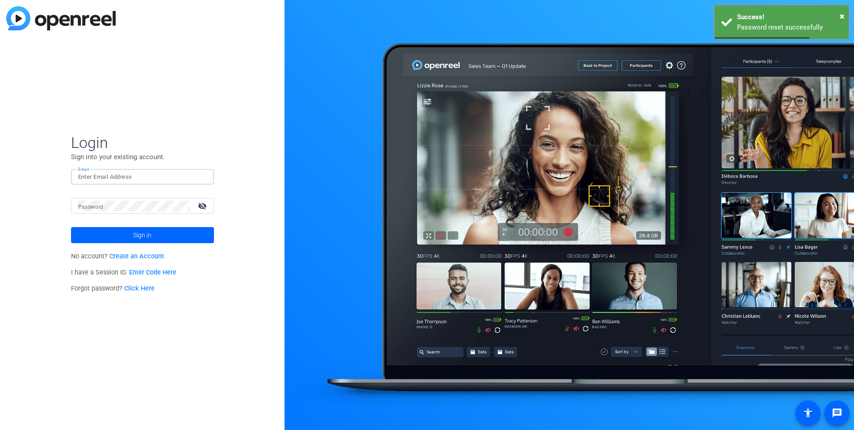
click at [132, 175] on input "Email" at bounding box center [142, 177] width 129 height 11
type input "[PERSON_NAME][EMAIL_ADDRESS][PERSON_NAME][DOMAIN_NAME]"
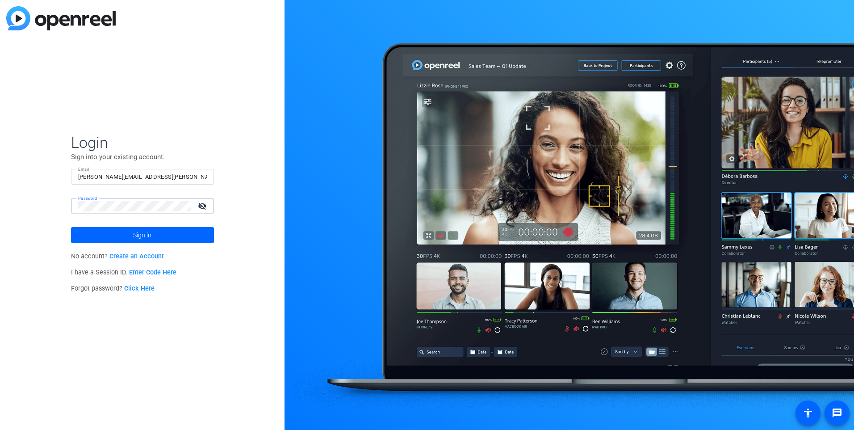
click at [71, 227] on button "Sign in" at bounding box center [142, 235] width 143 height 16
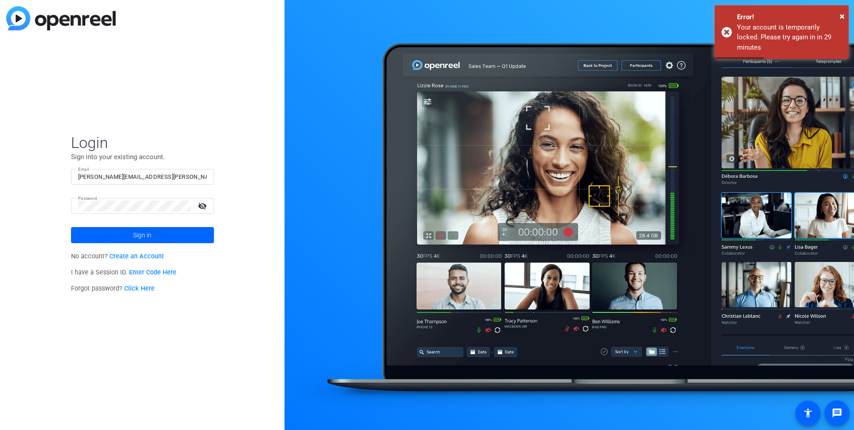
click at [210, 204] on mat-icon "visibility_off" at bounding box center [203, 205] width 21 height 13
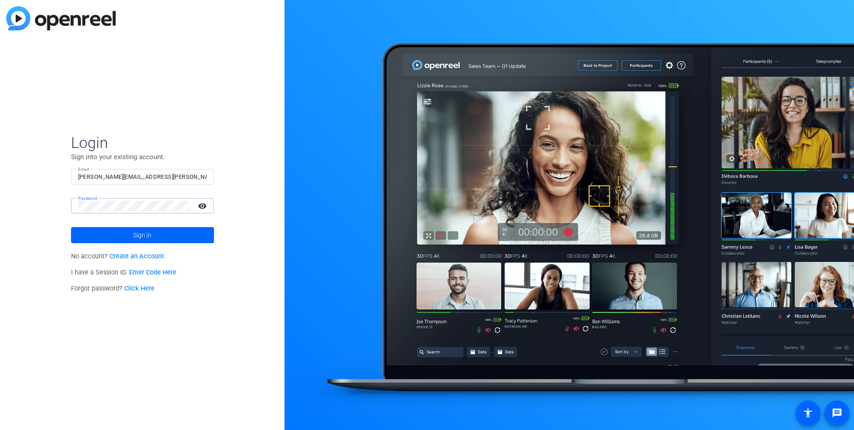
click at [58, 201] on div "Login Sign into your existing account. Email catherine.ambrose@ig.ca Password v…" at bounding box center [142, 215] width 285 height 430
click at [165, 239] on span at bounding box center [142, 234] width 143 height 21
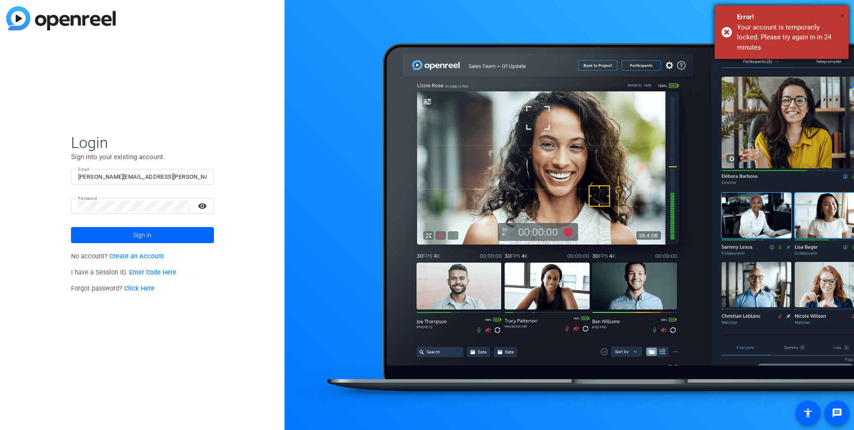
click at [843, 14] on span "×" at bounding box center [842, 16] width 5 height 11
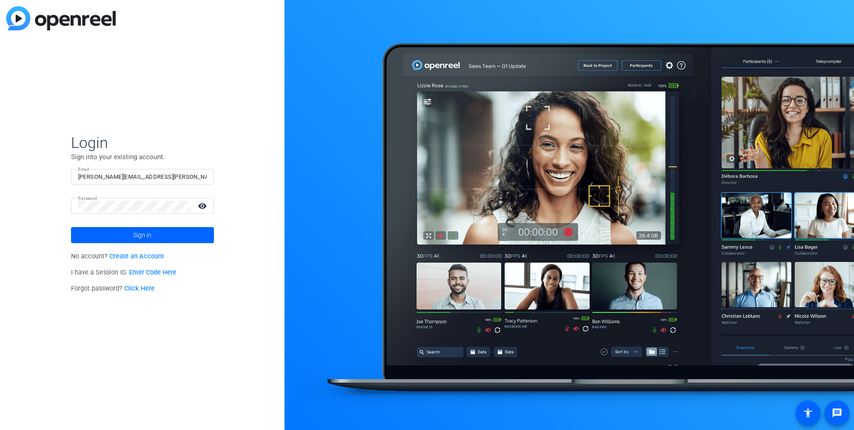
click at [232, 324] on div "Login Sign into your existing account. Email catherine.ambrose@ig.ca Password v…" at bounding box center [142, 215] width 285 height 430
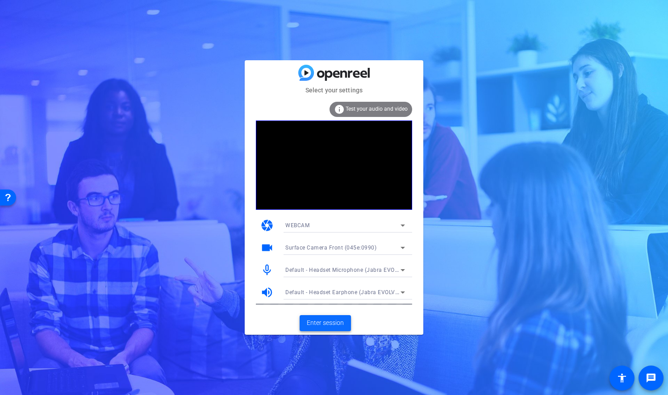
click at [336, 325] on span "Enter session" at bounding box center [325, 323] width 37 height 9
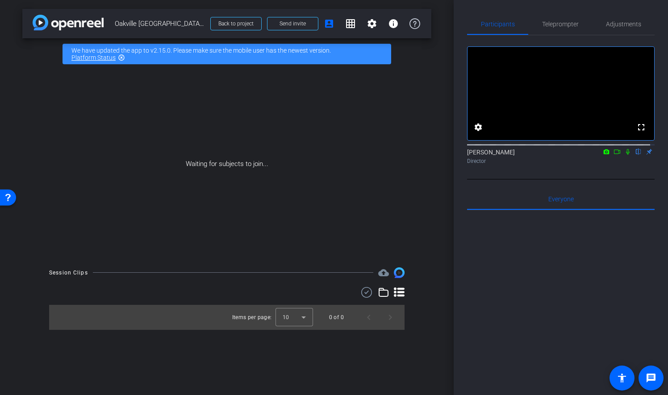
click at [90, 56] on link "Platform Status" at bounding box center [93, 57] width 44 height 7
click at [375, 24] on mat-icon "settings" at bounding box center [372, 23] width 11 height 11
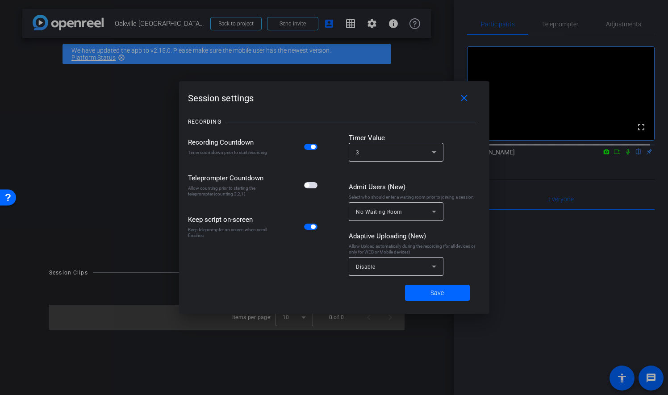
drag, startPoint x: 312, startPoint y: 146, endPoint x: 317, endPoint y: 147, distance: 4.6
click at [0, 0] on button "button" at bounding box center [0, 0] width 0 height 0
click at [0, 0] on span "button" at bounding box center [0, 0] width 0 height 0
click at [308, 184] on span "button" at bounding box center [307, 185] width 4 height 4
click at [314, 185] on span "button" at bounding box center [313, 185] width 4 height 4
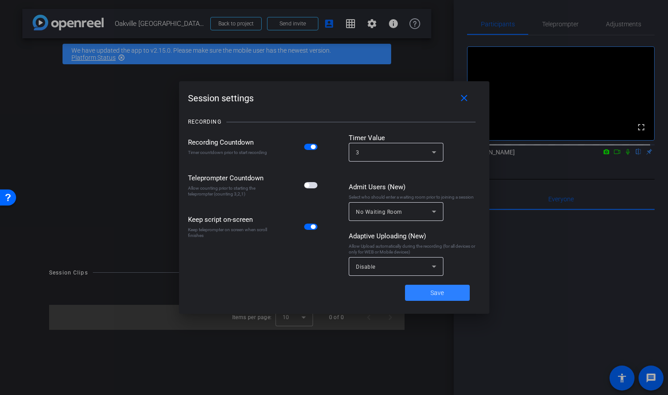
click at [462, 293] on span at bounding box center [437, 292] width 65 height 21
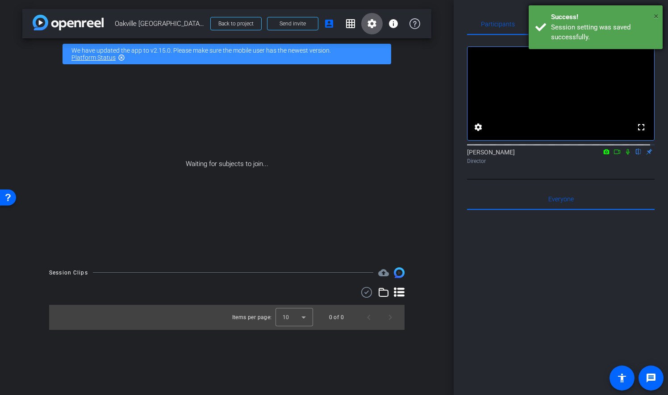
click at [658, 14] on span "×" at bounding box center [656, 16] width 5 height 11
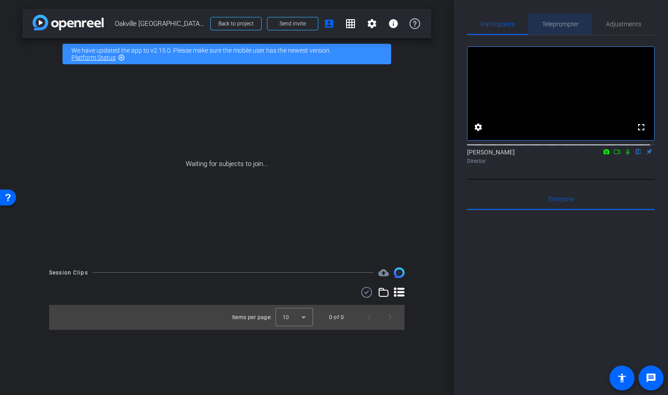
click at [566, 20] on span "Teleprompter" at bounding box center [560, 23] width 37 height 21
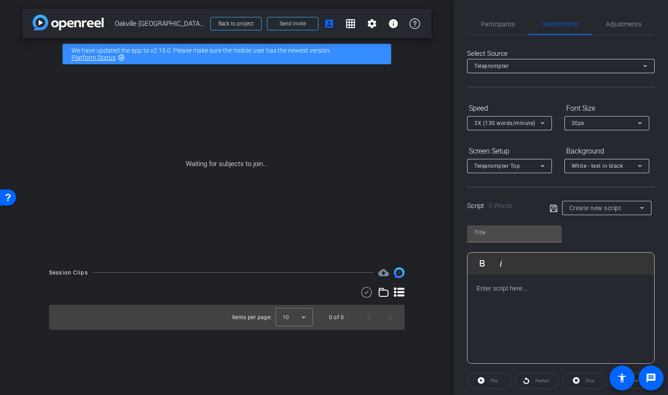
click at [546, 125] on icon at bounding box center [543, 123] width 11 height 11
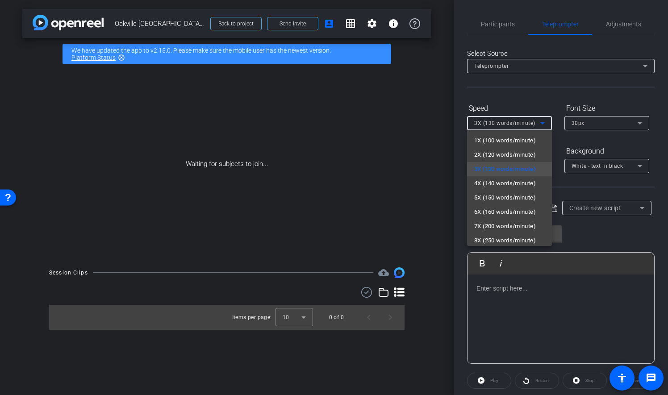
click at [546, 125] on div at bounding box center [334, 197] width 668 height 395
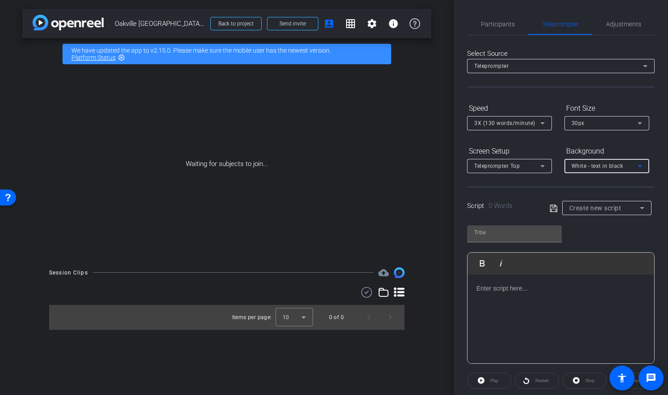
click at [642, 165] on icon at bounding box center [640, 166] width 4 height 2
click at [642, 165] on div at bounding box center [334, 197] width 668 height 395
click at [629, 27] on span "Adjustments" at bounding box center [623, 24] width 35 height 6
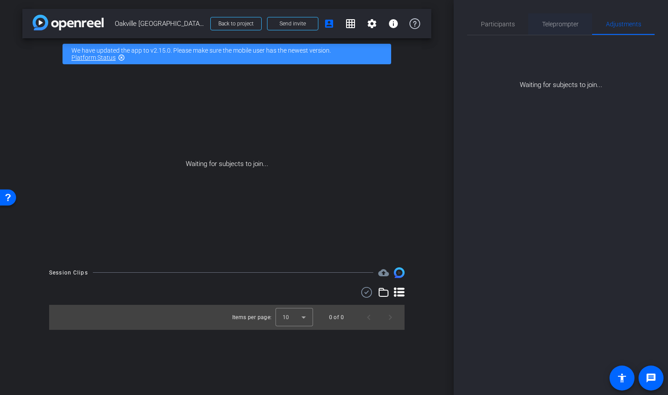
click at [564, 25] on span "Teleprompter" at bounding box center [560, 24] width 37 height 6
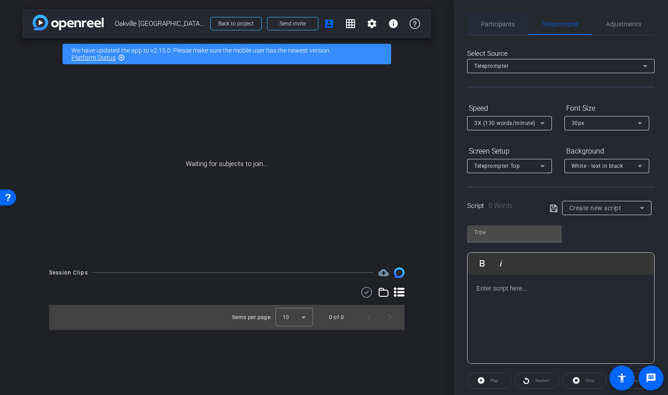
click at [492, 26] on span "Participants" at bounding box center [498, 24] width 34 height 6
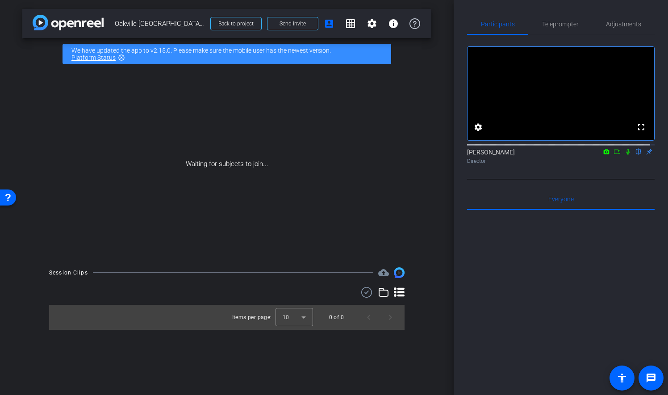
click at [614, 155] on icon at bounding box center [617, 152] width 7 height 6
click at [625, 155] on icon at bounding box center [628, 152] width 7 height 6
click at [636, 156] on mat-icon "flip" at bounding box center [639, 151] width 11 height 8
click at [354, 24] on mat-icon "grid_on" at bounding box center [350, 23] width 11 height 11
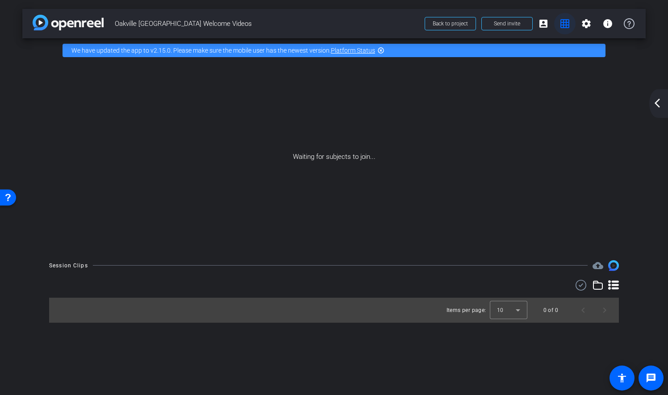
click at [564, 22] on mat-icon "grid_on" at bounding box center [565, 23] width 11 height 11
click at [659, 99] on mat-icon "arrow_back_ios_new" at bounding box center [657, 103] width 11 height 11
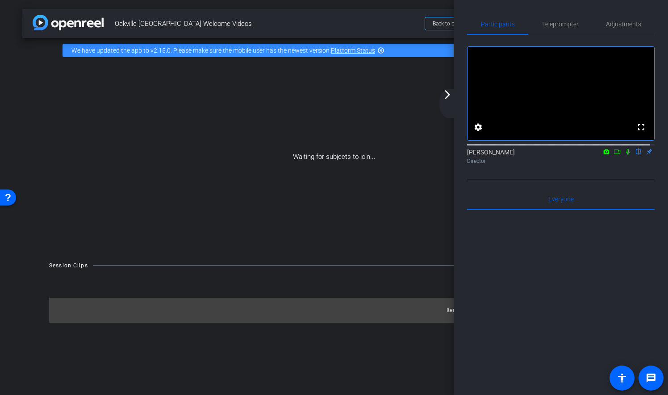
click at [379, 23] on span "Oakville [GEOGRAPHIC_DATA] Welcome Videos" at bounding box center [267, 24] width 305 height 18
click at [447, 93] on mat-icon "arrow_forward_ios" at bounding box center [447, 94] width 11 height 11
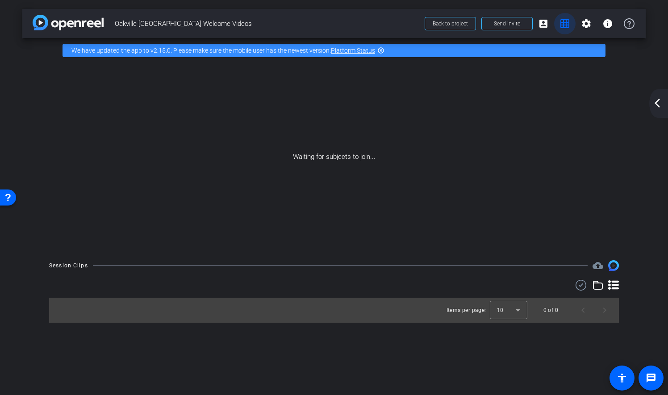
click at [568, 26] on mat-icon "grid_on" at bounding box center [565, 23] width 11 height 11
click at [544, 23] on mat-icon "account_box" at bounding box center [543, 23] width 11 height 11
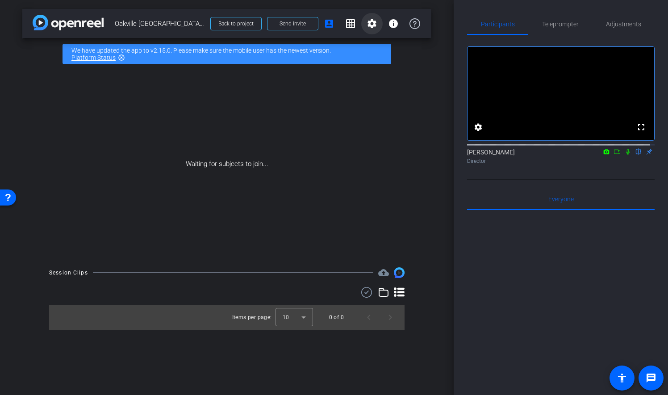
click at [379, 22] on span at bounding box center [371, 23] width 21 height 21
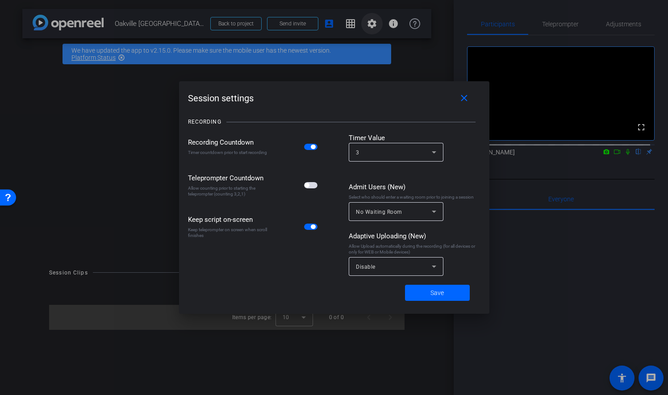
click at [379, 22] on div at bounding box center [334, 197] width 668 height 395
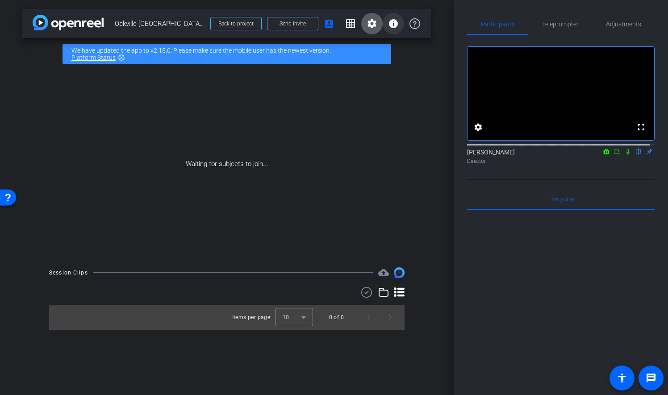
click at [391, 22] on mat-icon "info" at bounding box center [393, 23] width 11 height 11
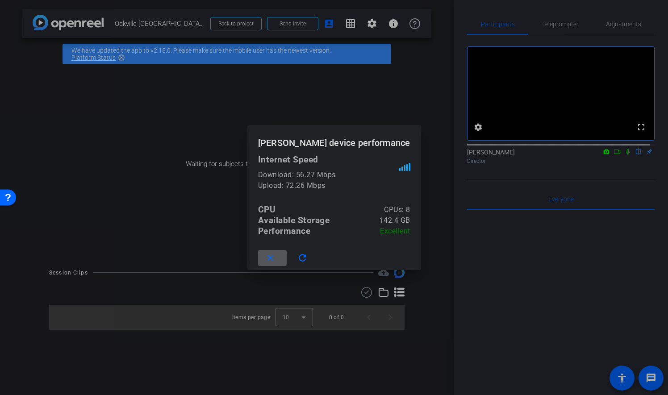
click at [394, 23] on div at bounding box center [334, 197] width 668 height 395
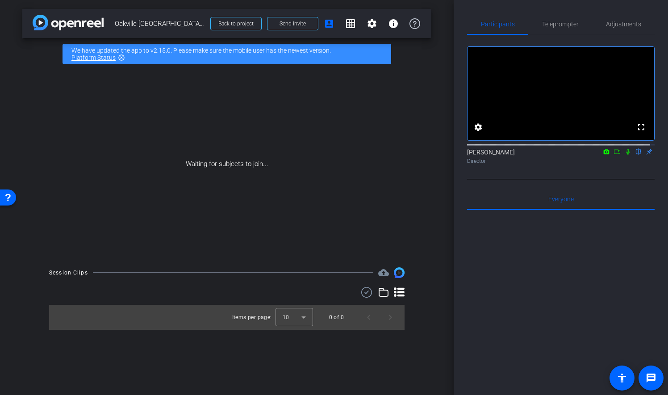
click at [434, 292] on div "arrow_back Oakville Cornwall Welcome Videos Back to project Send invite account…" at bounding box center [227, 197] width 454 height 395
